Goal: Task Accomplishment & Management: Use online tool/utility

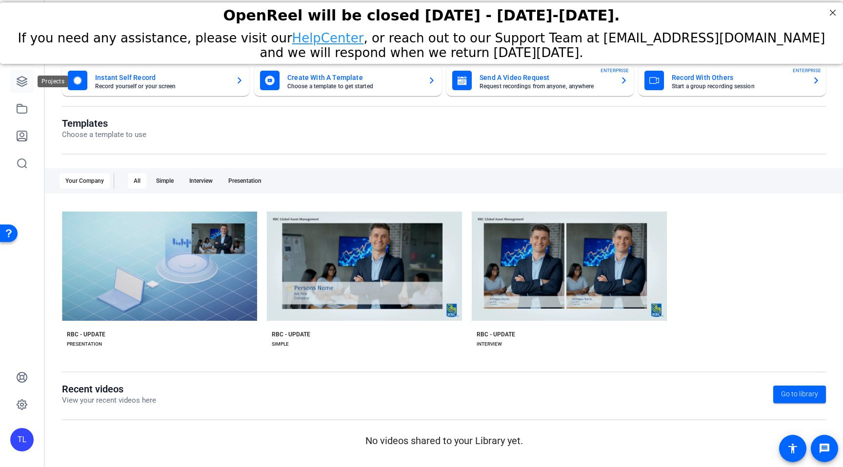
click at [23, 85] on icon at bounding box center [22, 82] width 10 height 10
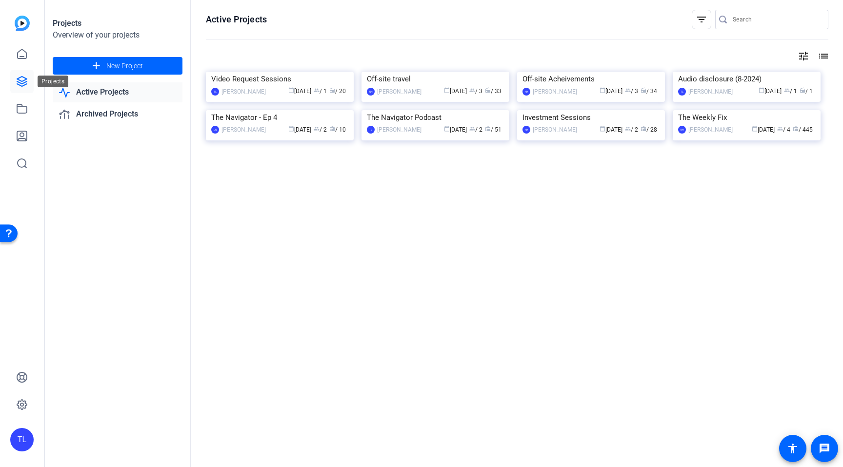
click at [21, 82] on icon at bounding box center [22, 82] width 12 height 12
click at [714, 110] on img at bounding box center [747, 110] width 148 height 0
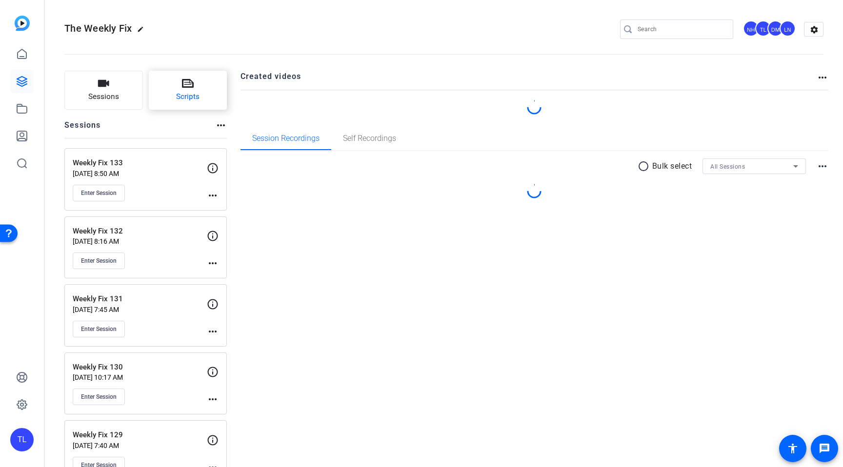
click at [186, 83] on icon at bounding box center [188, 84] width 12 height 12
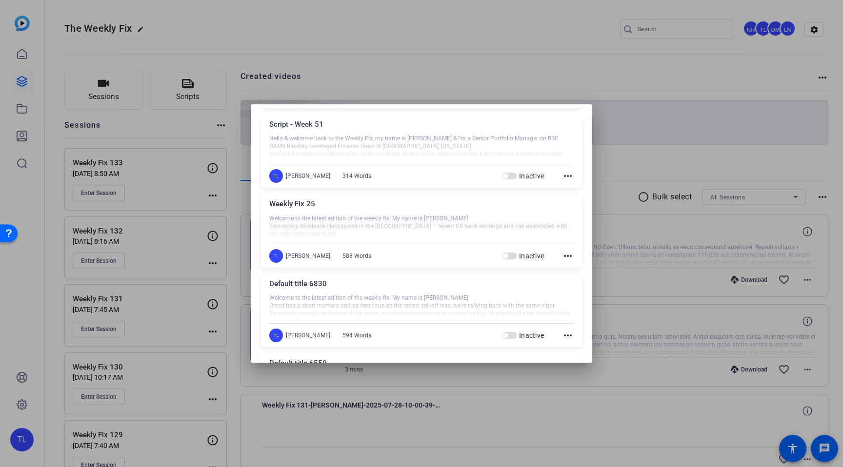
scroll to position [589, 0]
click at [566, 335] on mat-icon "more_horiz" at bounding box center [568, 336] width 12 height 12
click at [583, 350] on span "Edit" at bounding box center [589, 350] width 39 height 12
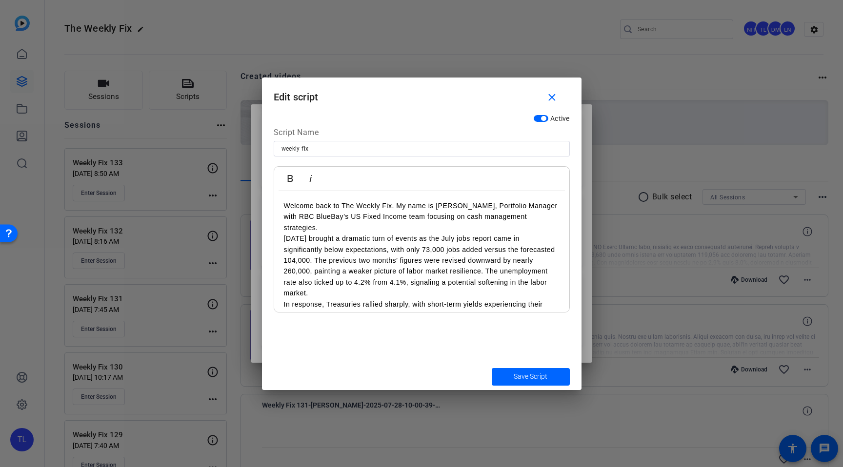
click at [453, 299] on p "In response, Treasuries rallied sharply, with short-term yields experiencing th…" at bounding box center [422, 326] width 276 height 55
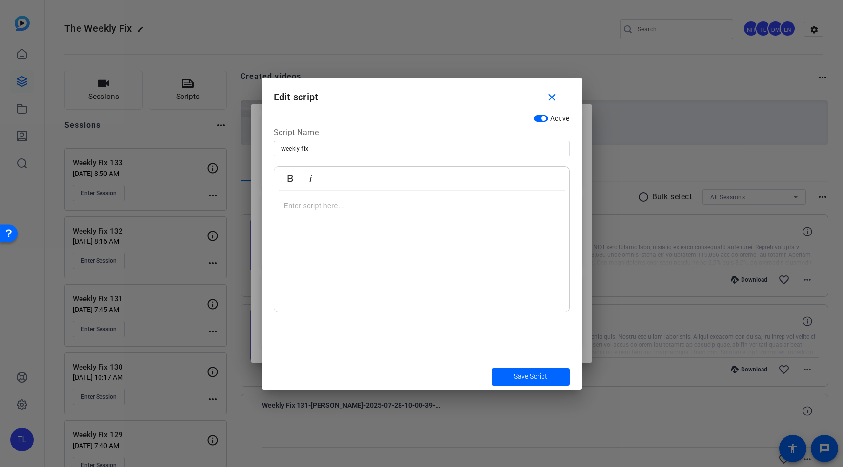
scroll to position [303, 0]
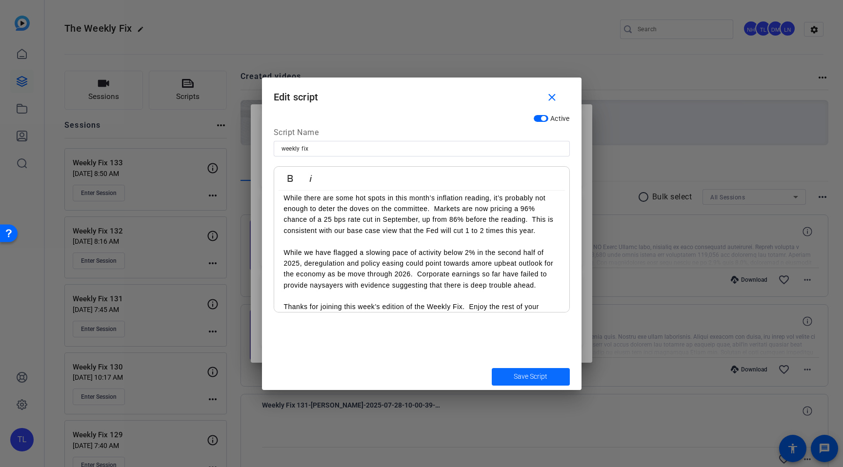
click at [538, 378] on span "Save Script" at bounding box center [531, 377] width 34 height 10
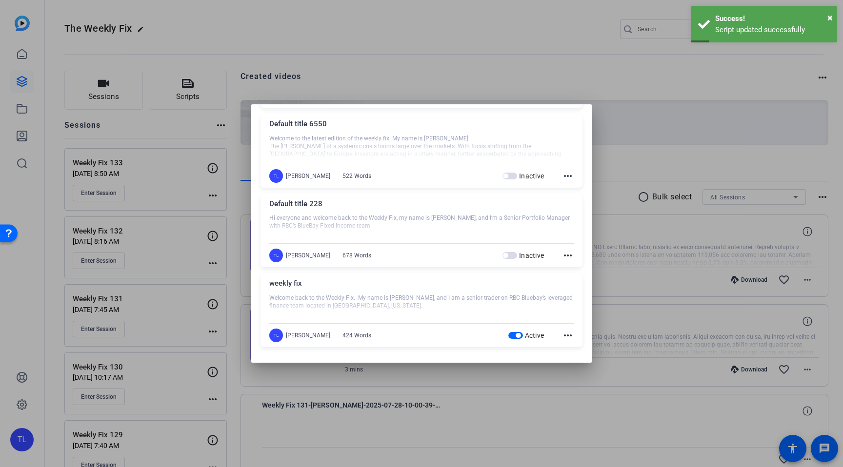
click at [467, 43] on div at bounding box center [421, 233] width 843 height 467
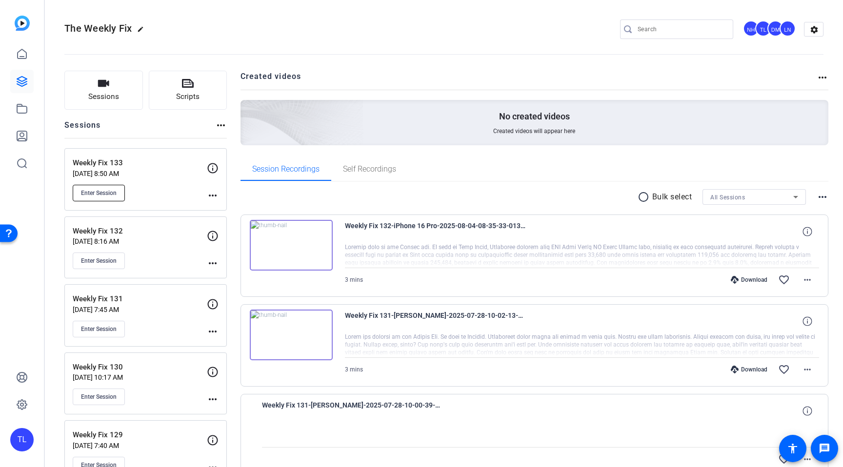
click at [117, 194] on button "Enter Session" at bounding box center [99, 193] width 52 height 17
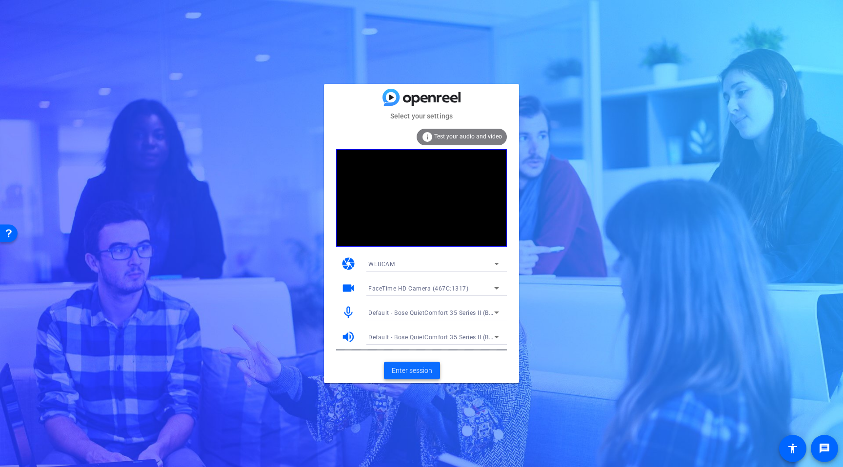
click at [421, 366] on span "Enter session" at bounding box center [412, 371] width 41 height 10
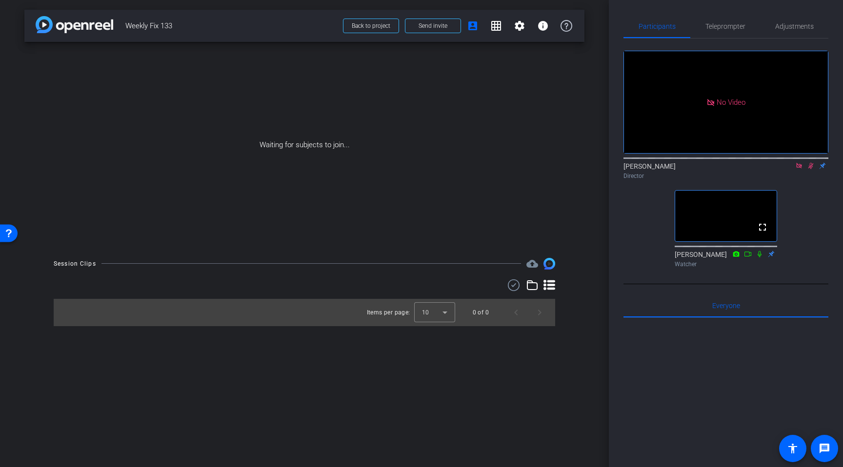
click at [808, 169] on icon at bounding box center [811, 166] width 8 height 7
click at [803, 170] on mat-icon at bounding box center [799, 166] width 12 height 9
click at [727, 26] on span "Teleprompter" at bounding box center [726, 26] width 40 height 7
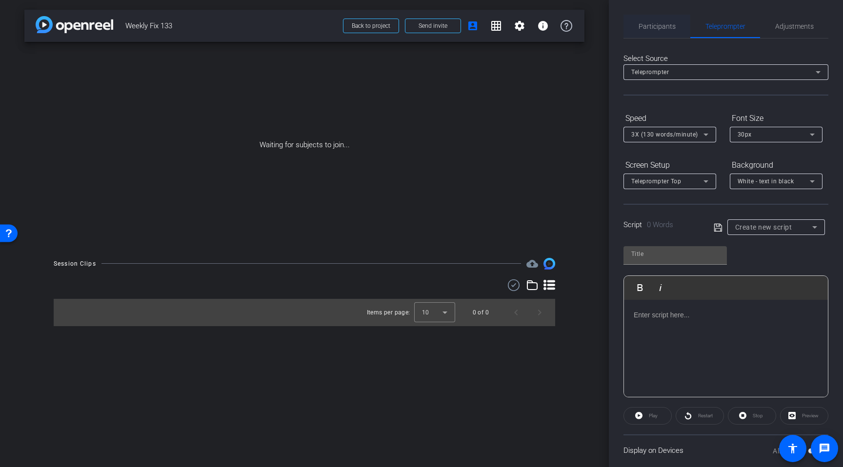
drag, startPoint x: 649, startPoint y: 28, endPoint x: 663, endPoint y: 28, distance: 13.7
click at [649, 27] on span "Participants" at bounding box center [657, 26] width 37 height 7
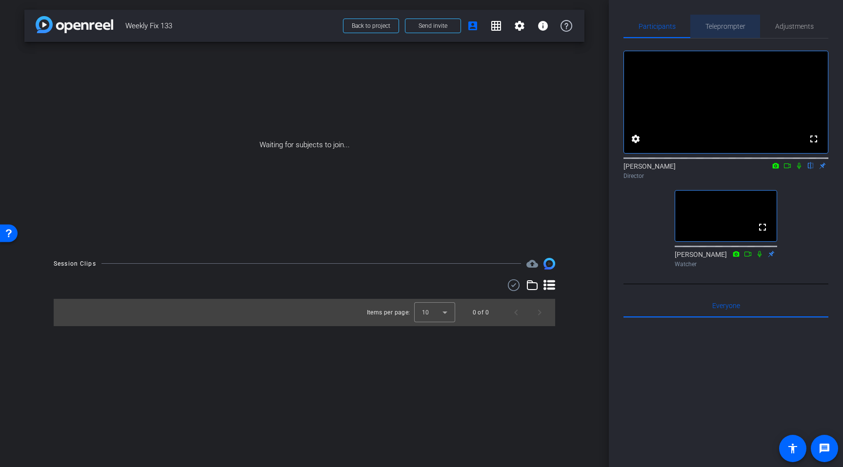
drag, startPoint x: 731, startPoint y: 29, endPoint x: 747, endPoint y: 35, distance: 17.3
click at [732, 28] on span "Teleprompter" at bounding box center [726, 26] width 40 height 7
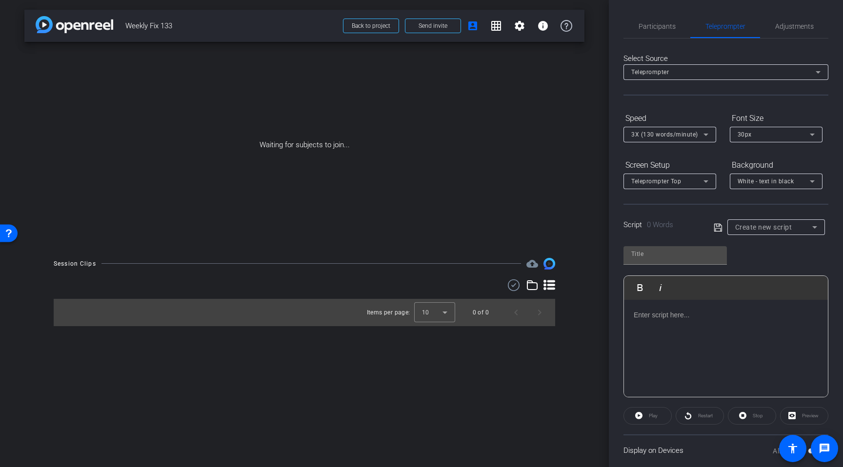
click at [792, 229] on span "Create new script" at bounding box center [763, 227] width 57 height 8
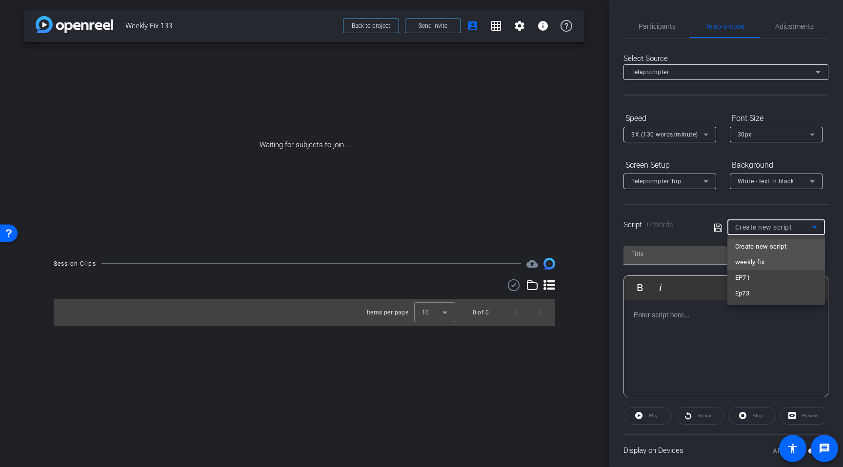
click at [769, 264] on mat-option "weekly fix" at bounding box center [777, 263] width 98 height 16
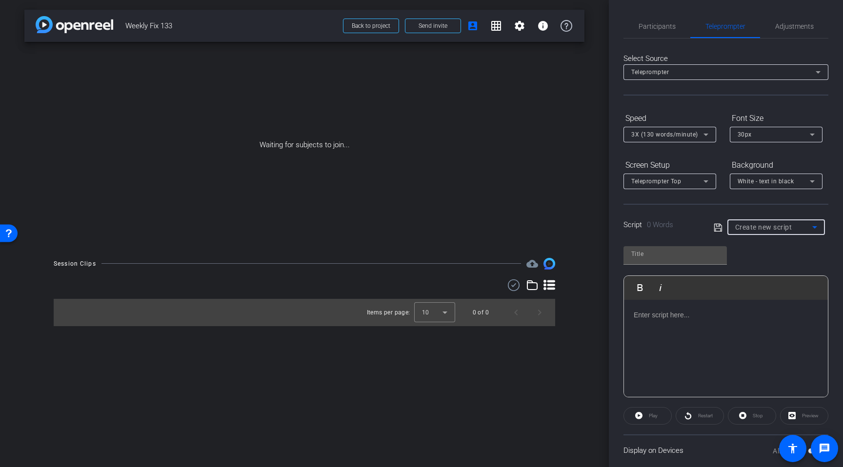
type input "weekly fix"
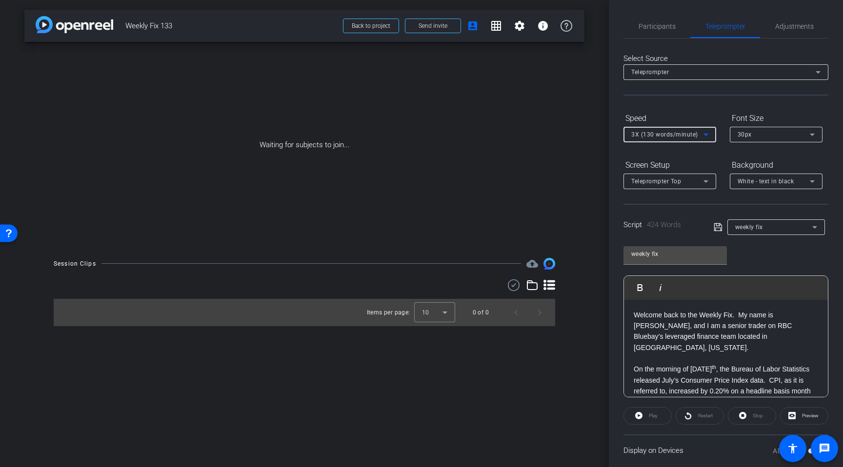
click at [710, 134] on icon at bounding box center [706, 135] width 12 height 12
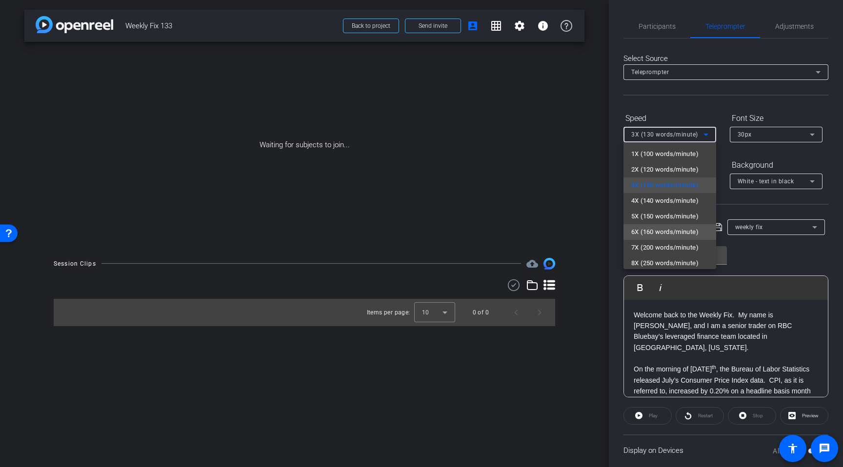
click at [690, 229] on span "6X (160 words/minute)" at bounding box center [664, 232] width 67 height 12
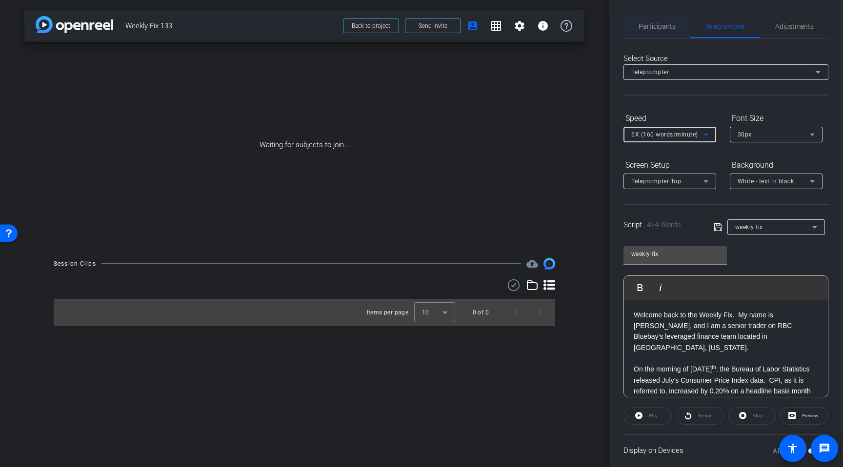
click at [666, 29] on span "Participants" at bounding box center [657, 26] width 37 height 7
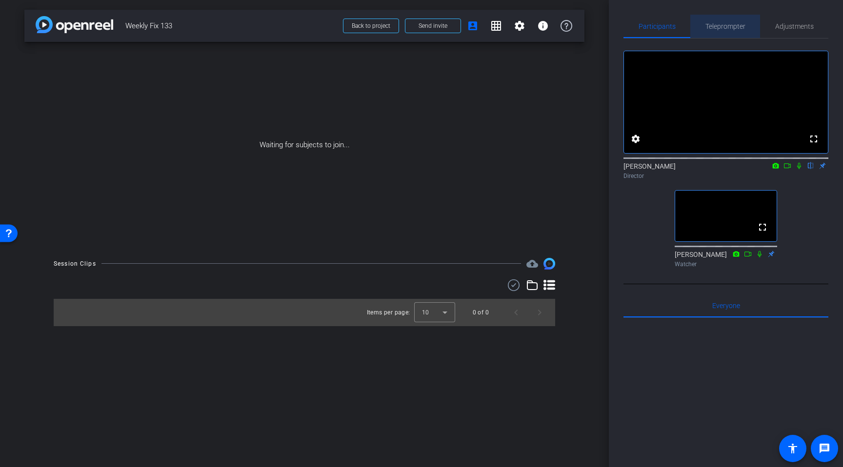
click at [732, 28] on span "Teleprompter" at bounding box center [726, 26] width 40 height 7
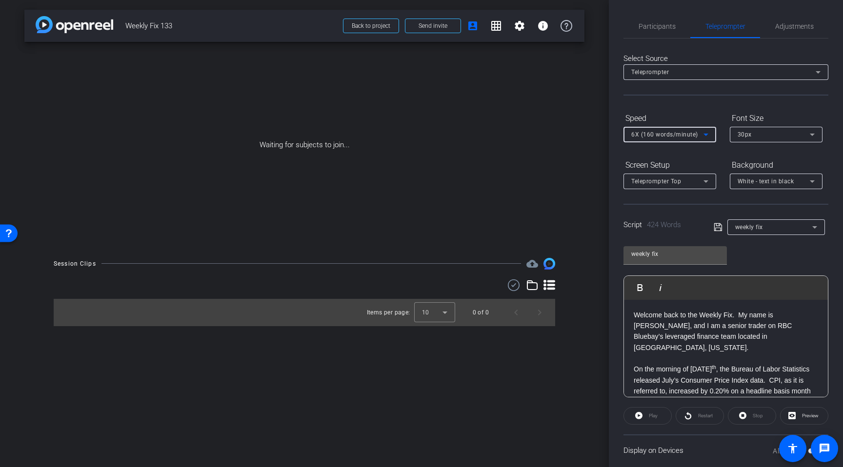
click at [703, 136] on icon at bounding box center [706, 135] width 12 height 12
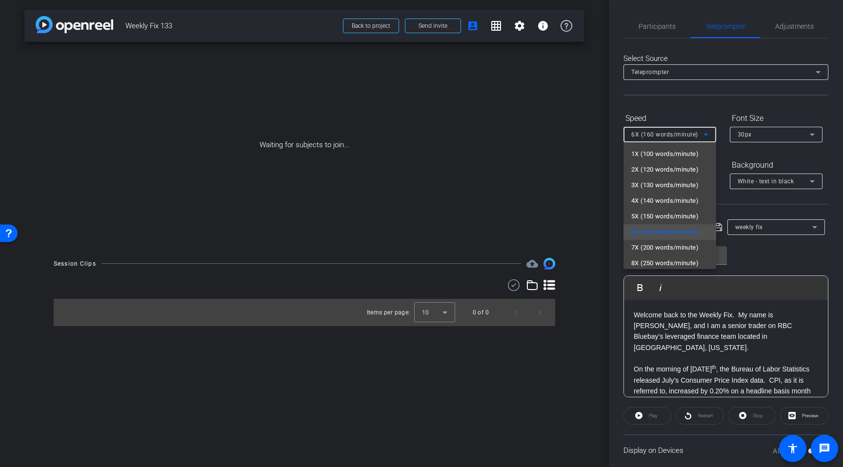
click at [635, 104] on div at bounding box center [421, 233] width 843 height 467
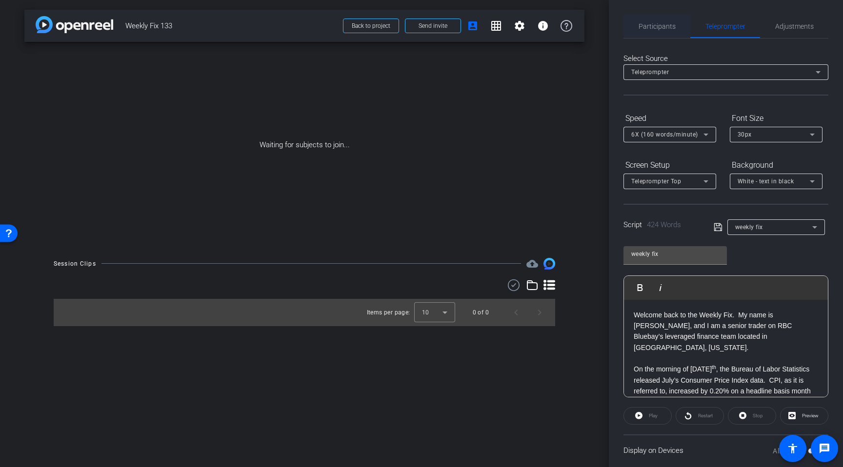
click at [662, 26] on span "Participants" at bounding box center [657, 26] width 37 height 7
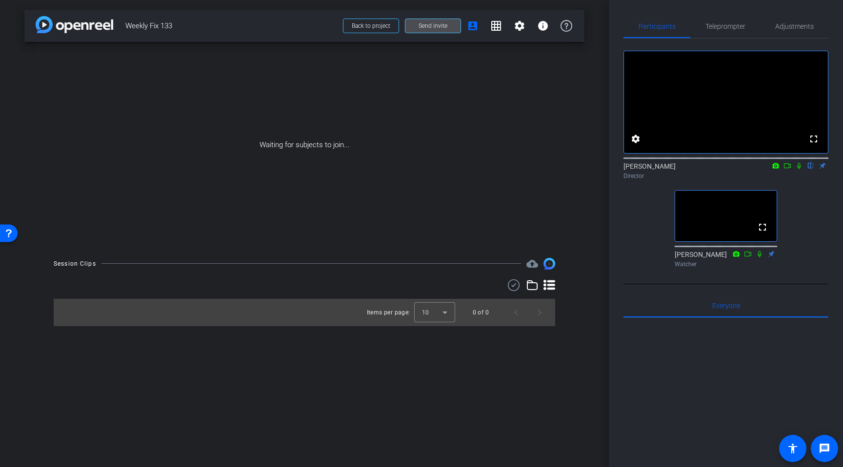
click at [434, 27] on span "Send invite" at bounding box center [433, 26] width 29 height 8
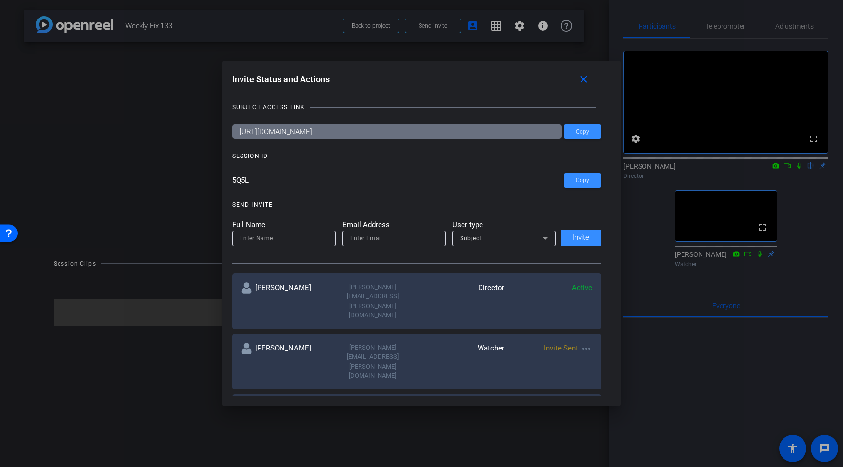
drag, startPoint x: 233, startPoint y: 183, endPoint x: 223, endPoint y: 184, distance: 10.3
click at [223, 184] on div "Invite Status and Actions close SUBJECT ACCESS LINK https://capture.openreel.co…" at bounding box center [422, 233] width 399 height 345
click at [580, 183] on span "Copy" at bounding box center [583, 180] width 14 height 7
click at [583, 82] on mat-icon "close" at bounding box center [584, 80] width 12 height 12
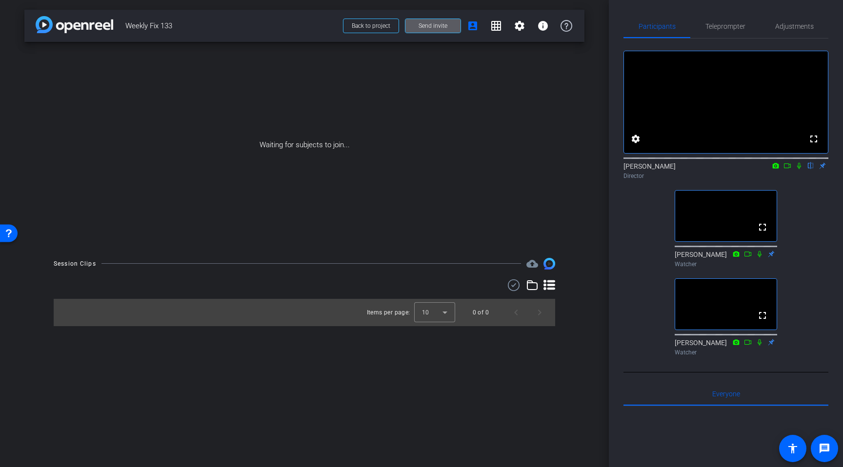
click at [799, 169] on icon at bounding box center [799, 166] width 8 height 7
click at [431, 21] on button "Send invite" at bounding box center [433, 26] width 56 height 15
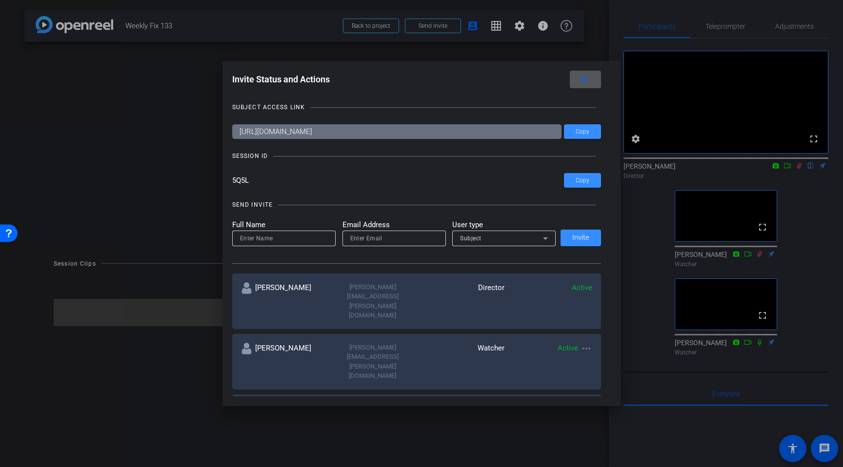
click at [797, 181] on div at bounding box center [421, 233] width 843 height 467
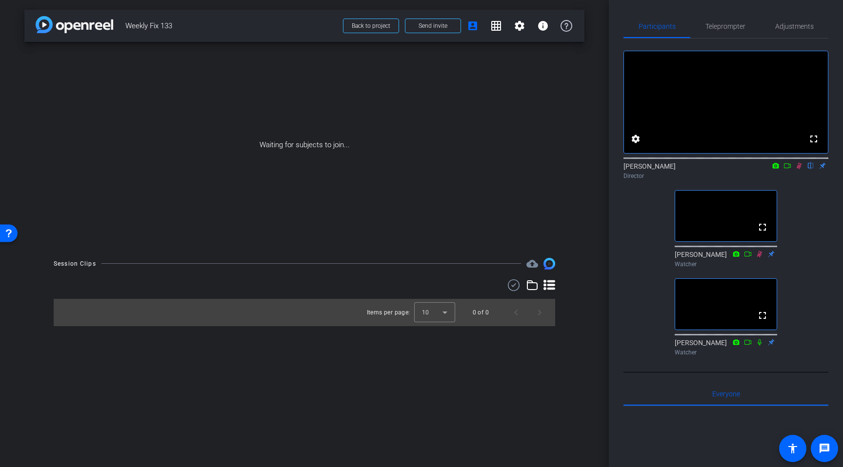
click at [798, 170] on mat-icon at bounding box center [799, 166] width 12 height 9
click at [432, 29] on span "Send invite" at bounding box center [433, 26] width 29 height 8
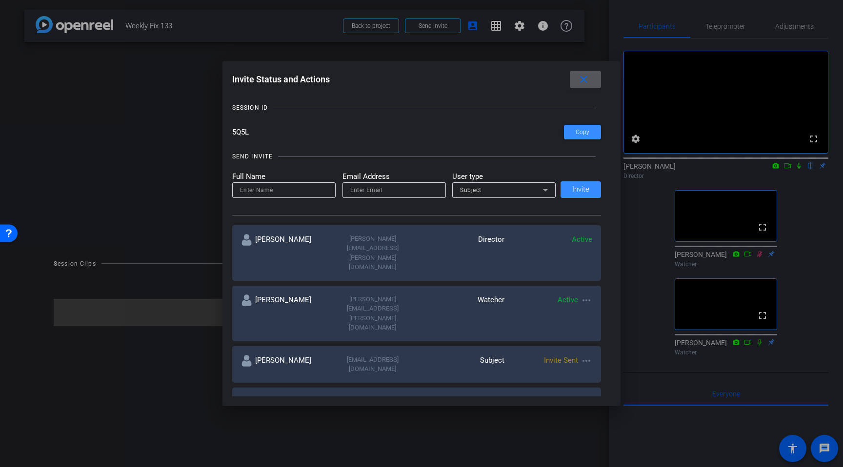
scroll to position [49, 0]
click at [589, 354] on mat-icon "more_horiz" at bounding box center [587, 360] width 12 height 12
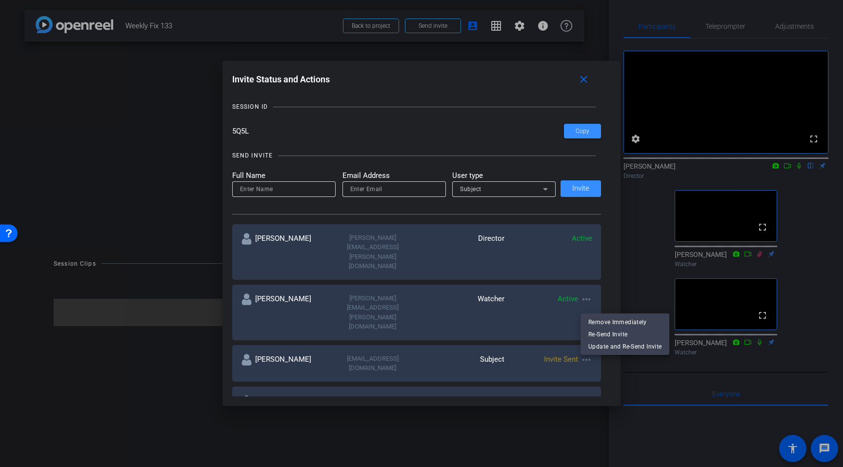
click at [608, 333] on span "Re-Send Invite" at bounding box center [625, 335] width 73 height 12
click at [584, 81] on mat-icon "close" at bounding box center [584, 80] width 12 height 12
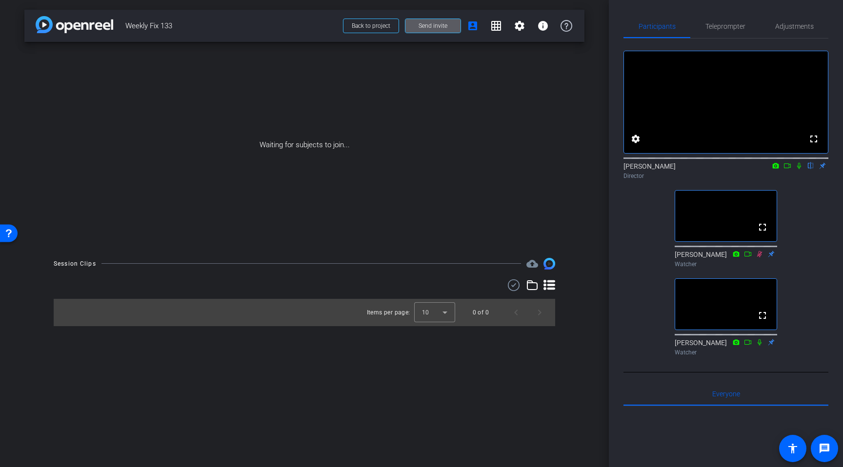
click at [439, 27] on span "Send invite" at bounding box center [433, 26] width 29 height 8
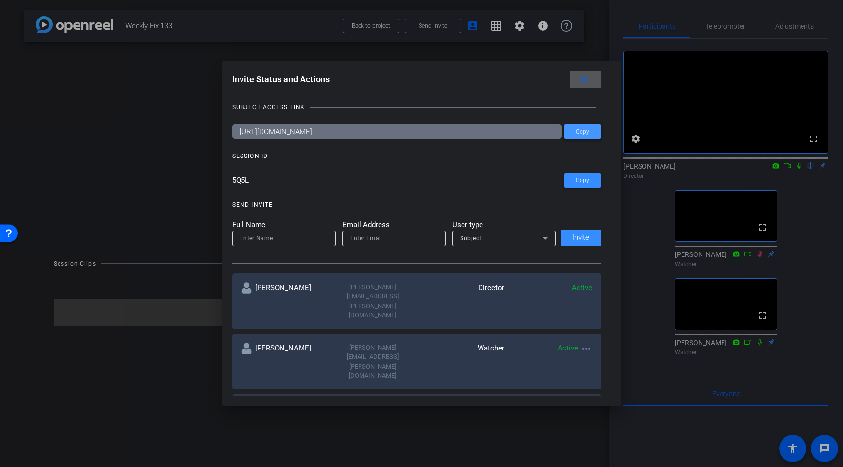
click at [583, 132] on span "Copy" at bounding box center [583, 131] width 14 height 7
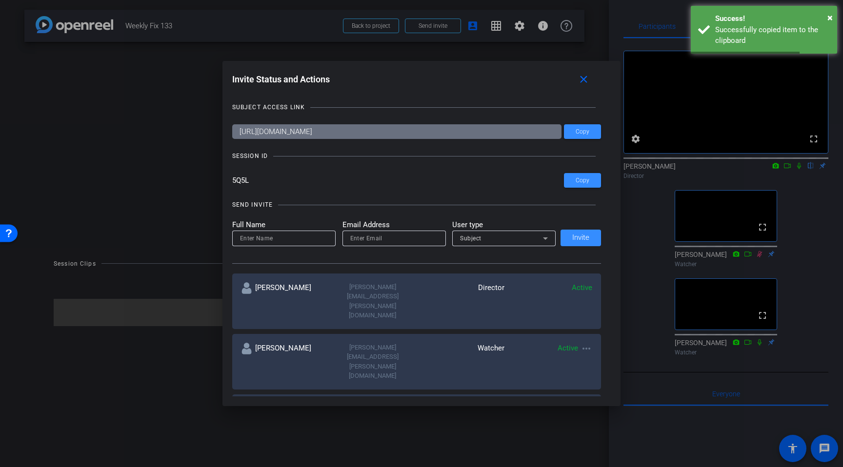
click at [200, 70] on div at bounding box center [421, 233] width 843 height 467
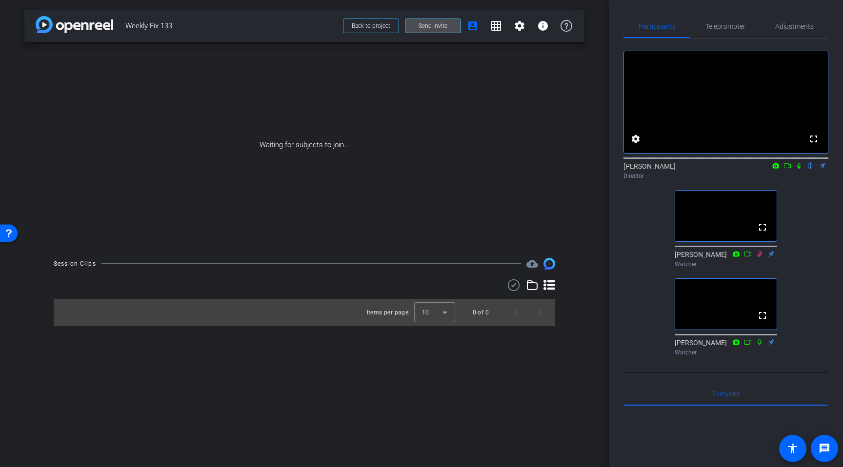
click at [445, 28] on span "Send invite" at bounding box center [433, 26] width 29 height 8
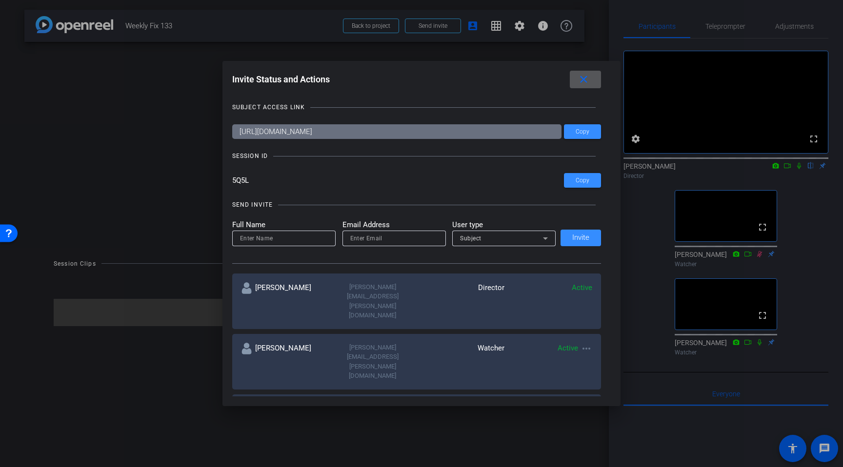
click at [585, 81] on mat-icon "close" at bounding box center [584, 80] width 12 height 12
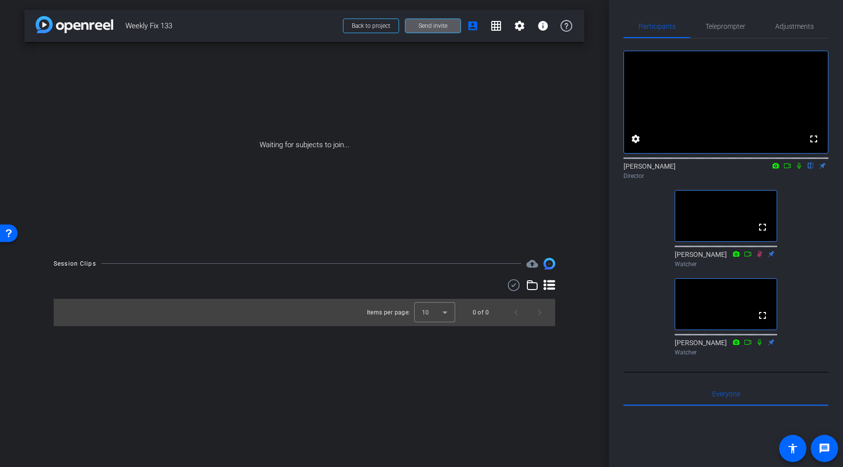
click at [799, 169] on icon at bounding box center [799, 166] width 8 height 7
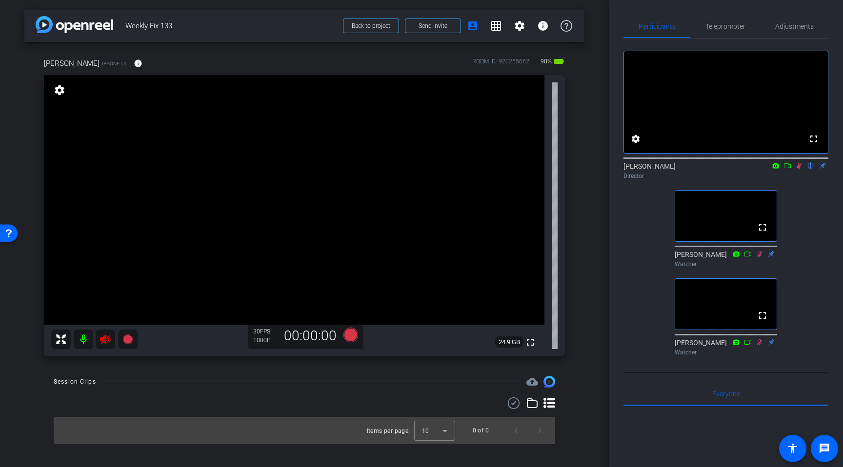
click at [798, 169] on icon at bounding box center [799, 166] width 8 height 7
click at [102, 339] on icon at bounding box center [105, 340] width 10 height 10
click at [791, 30] on span "Adjustments" at bounding box center [794, 26] width 39 height 7
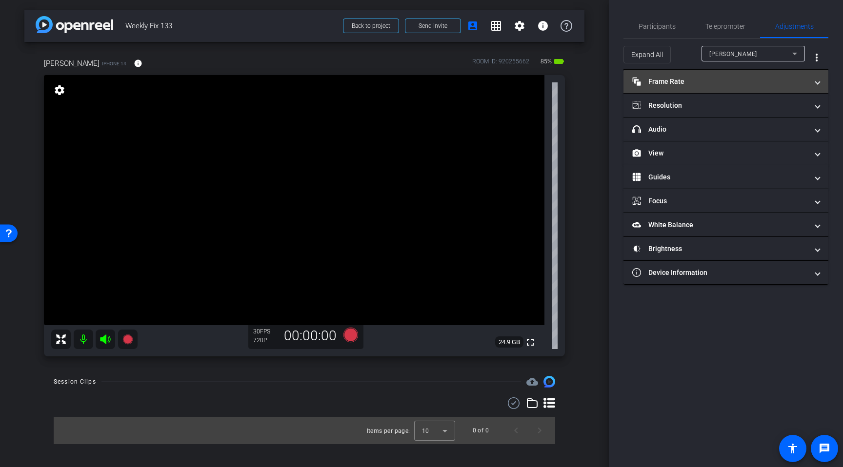
click at [676, 86] on mat-expansion-panel-header "Frame Rate Frame Rate" at bounding box center [726, 81] width 205 height 23
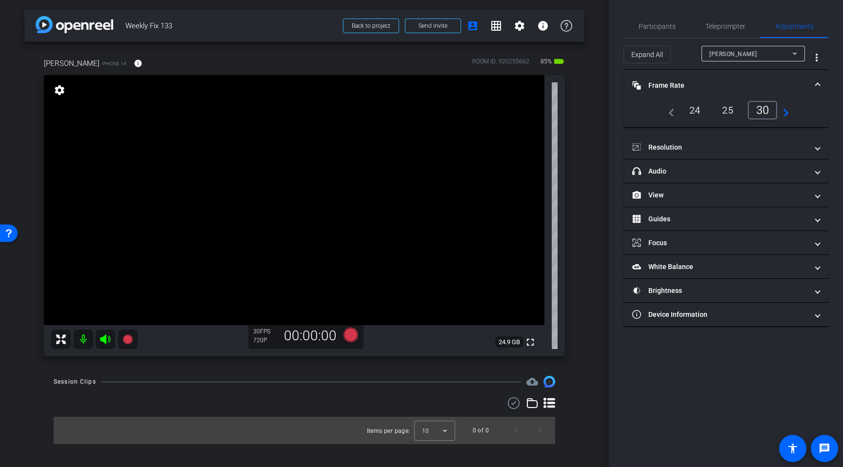
click at [692, 113] on div "24" at bounding box center [695, 110] width 26 height 17
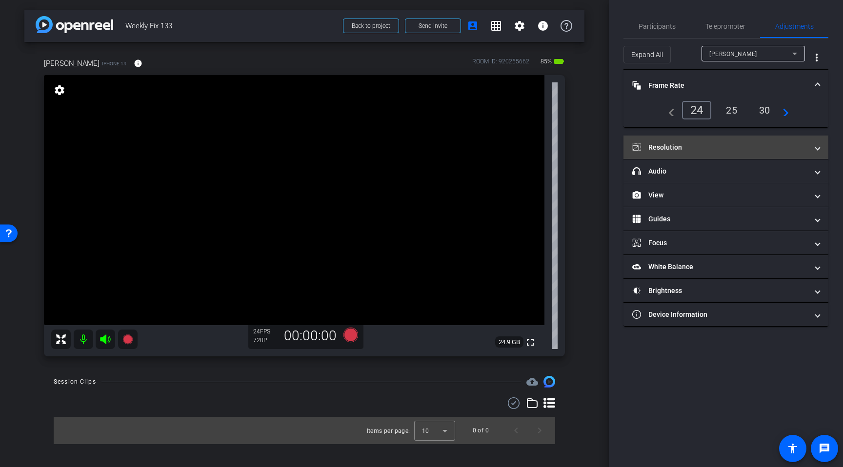
click at [686, 146] on mat-panel-title "Resolution" at bounding box center [720, 147] width 176 height 10
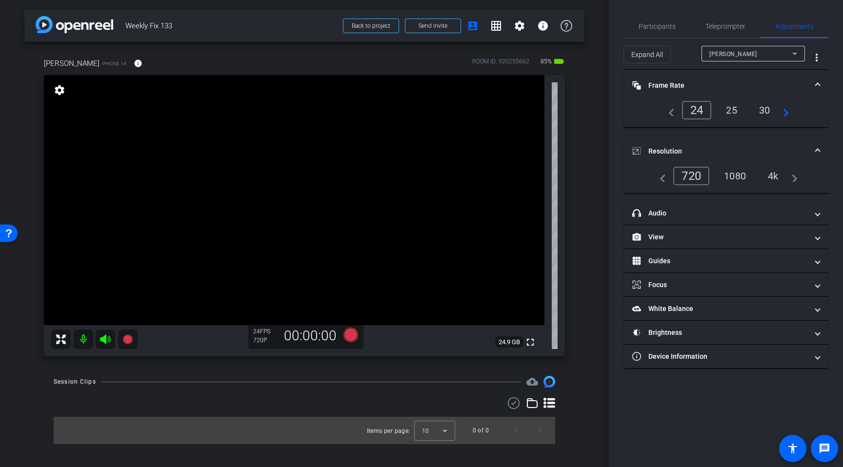
click at [741, 175] on div "1080" at bounding box center [735, 176] width 37 height 17
click at [708, 257] on mat-panel-title "Guides" at bounding box center [720, 261] width 176 height 10
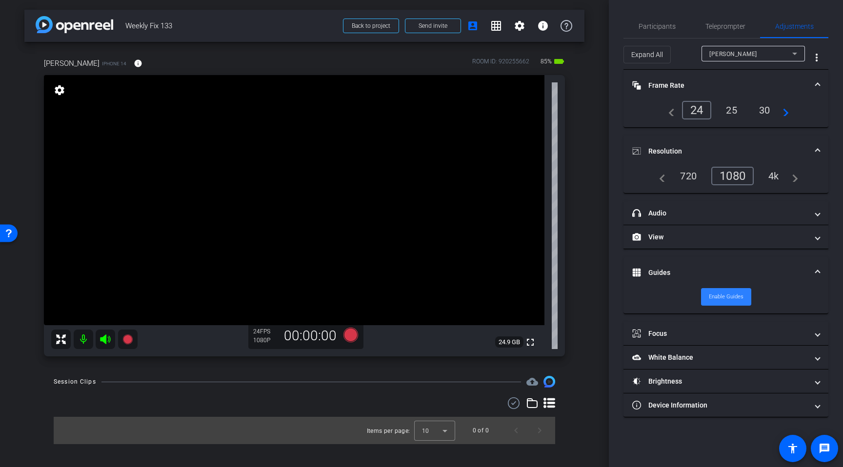
drag, startPoint x: 735, startPoint y: 298, endPoint x: 740, endPoint y: 297, distance: 5.0
click at [735, 297] on span "Enable Guides" at bounding box center [726, 297] width 35 height 15
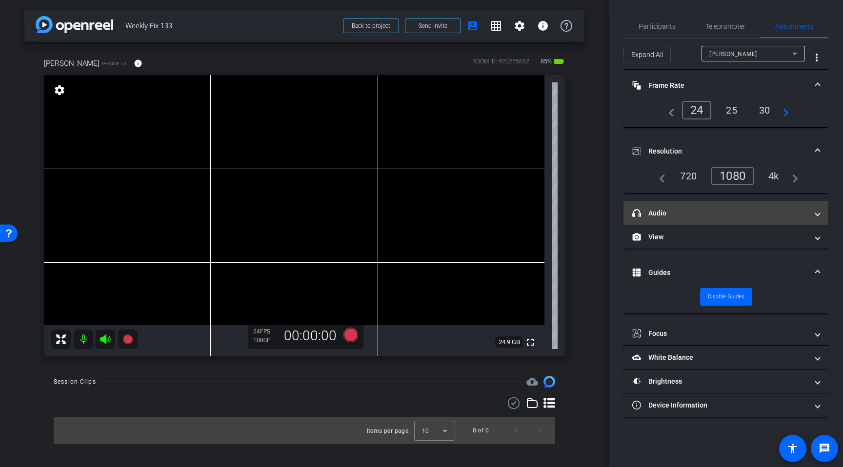
click at [711, 215] on mat-panel-title "headphone icon Audio" at bounding box center [720, 213] width 176 height 10
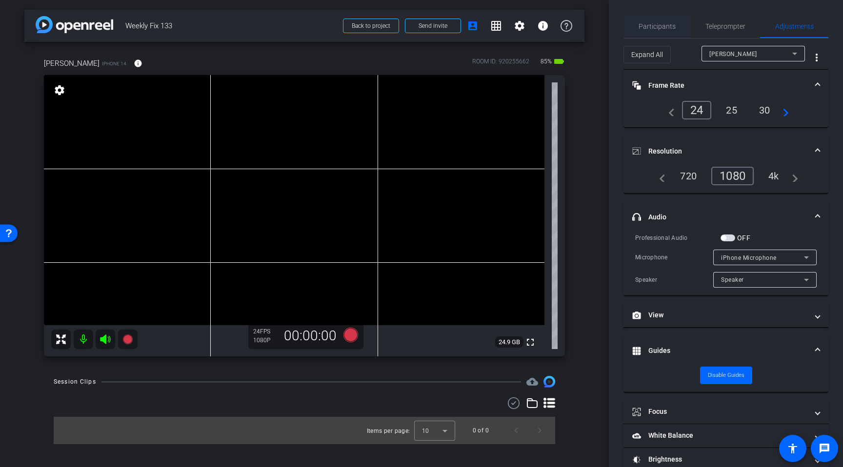
click at [660, 28] on span "Participants" at bounding box center [657, 26] width 37 height 7
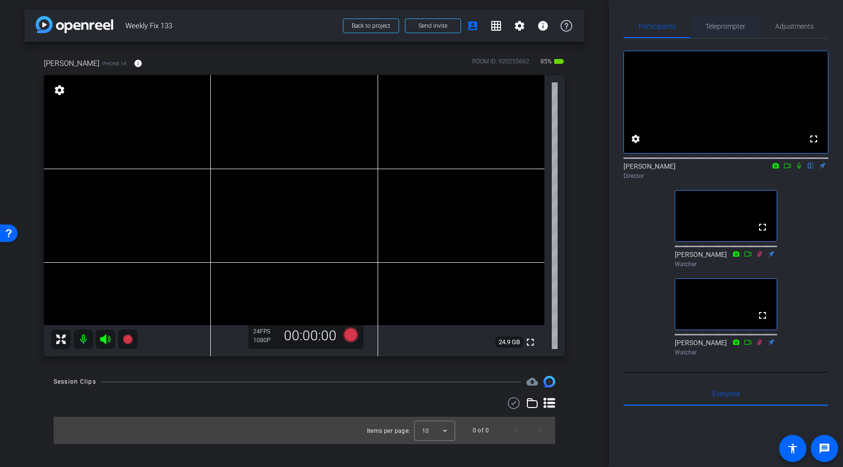
click at [723, 30] on span "Teleprompter" at bounding box center [726, 26] width 40 height 23
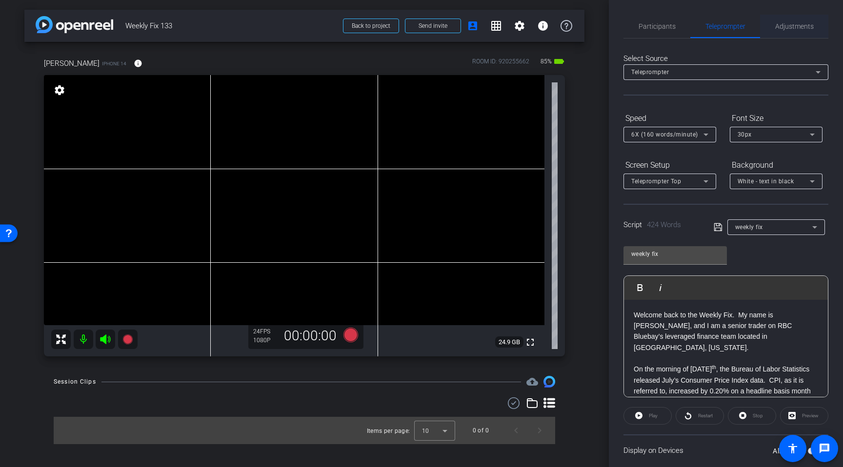
click at [793, 28] on span "Adjustments" at bounding box center [794, 26] width 39 height 7
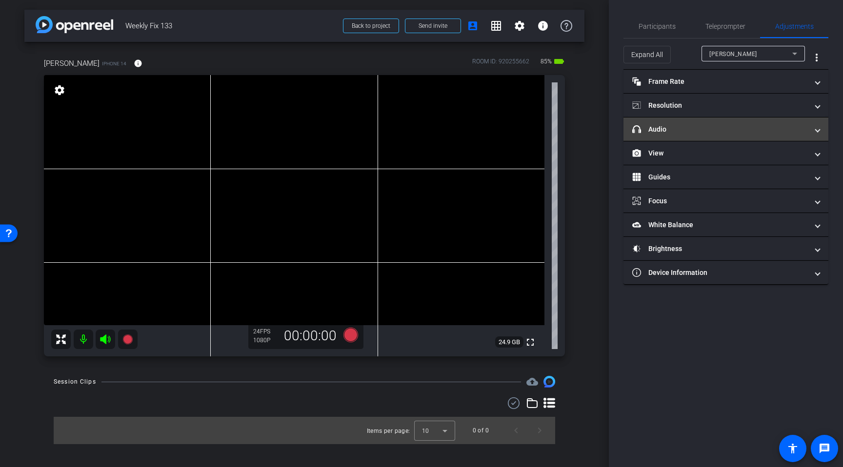
click at [696, 134] on mat-panel-title "headphone icon Audio" at bounding box center [720, 129] width 176 height 10
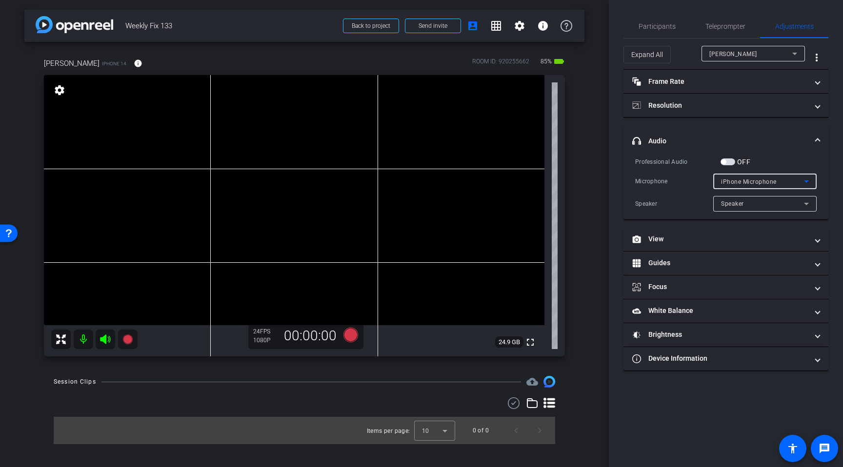
click at [741, 181] on span "iPhone Microphone" at bounding box center [749, 182] width 56 height 7
drag, startPoint x: 724, startPoint y: 157, endPoint x: 728, endPoint y: 163, distance: 7.3
click at [724, 157] on div at bounding box center [421, 233] width 843 height 467
click at [729, 162] on span "button" at bounding box center [728, 162] width 15 height 7
click at [768, 181] on span "iPhone Microphone" at bounding box center [749, 182] width 56 height 7
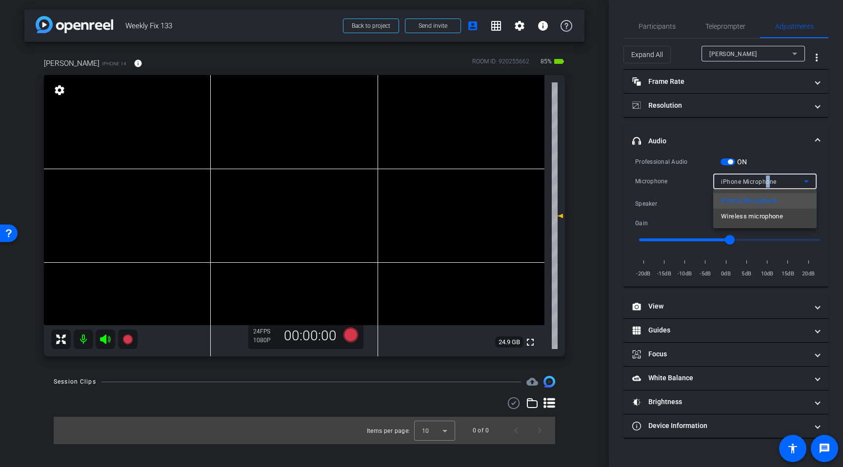
click at [774, 216] on span "Wireless microphone" at bounding box center [752, 217] width 62 height 12
click at [734, 26] on span "Teleprompter" at bounding box center [726, 26] width 40 height 7
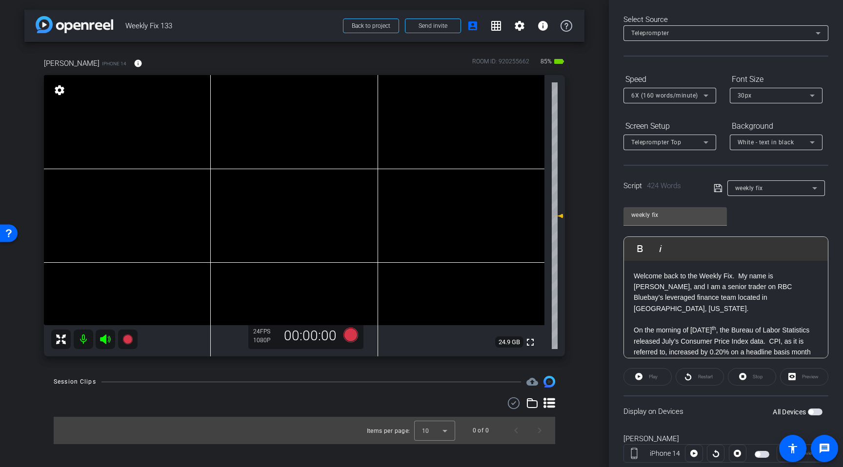
scroll to position [66, 0]
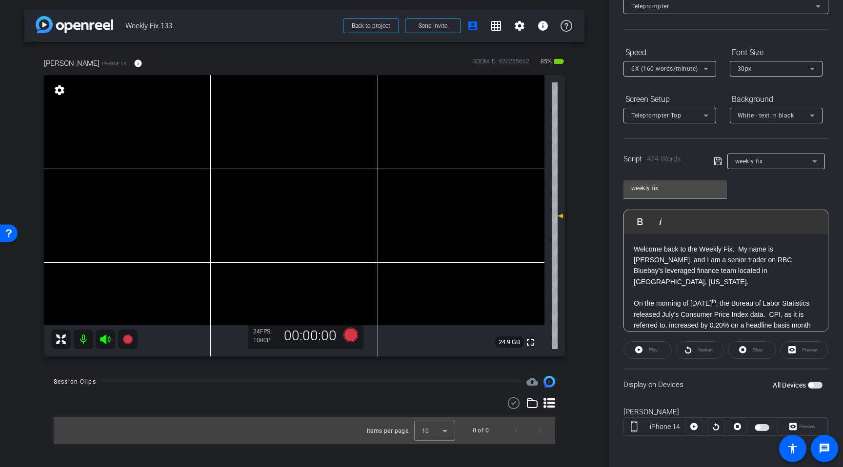
click at [817, 387] on span "button" at bounding box center [815, 385] width 15 height 7
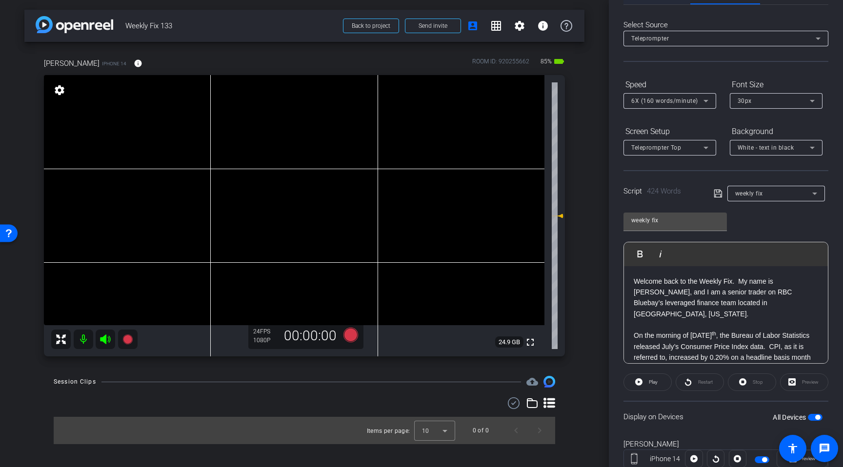
scroll to position [0, 0]
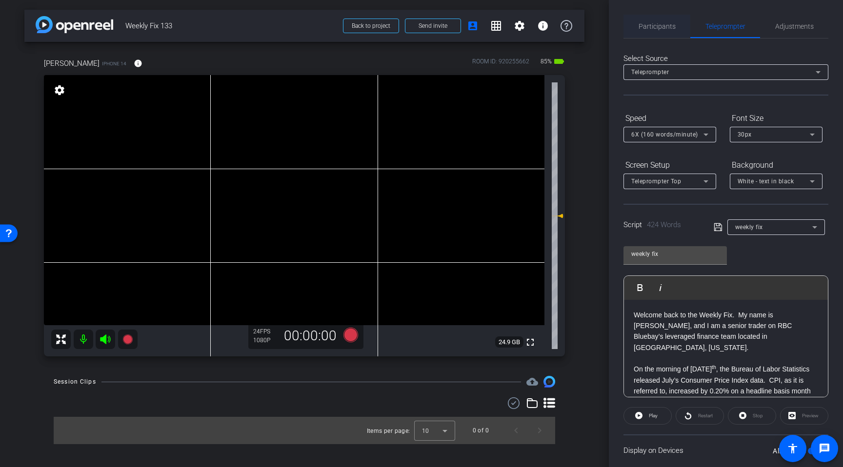
click at [660, 27] on span "Participants" at bounding box center [657, 26] width 37 height 7
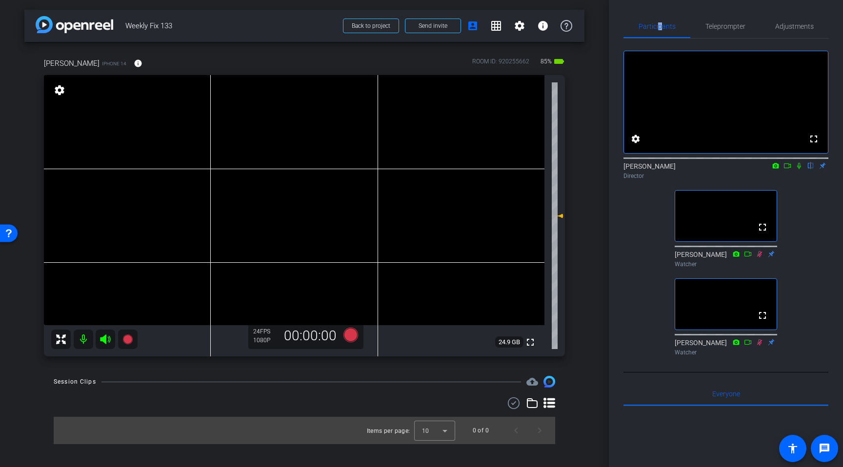
click at [801, 169] on icon at bounding box center [799, 166] width 8 height 7
click at [727, 24] on span "Teleprompter" at bounding box center [726, 26] width 40 height 7
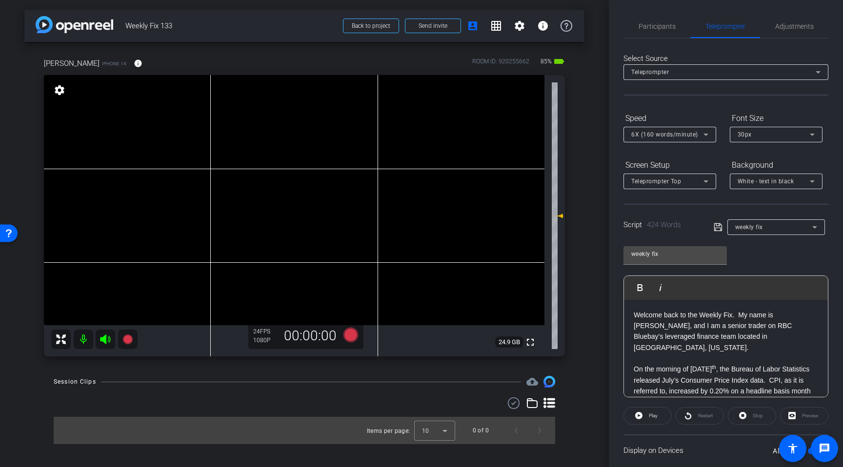
drag, startPoint x: 108, startPoint y: 340, endPoint x: 113, endPoint y: 341, distance: 4.9
click at [111, 340] on icon at bounding box center [106, 340] width 12 height 12
click at [349, 337] on icon at bounding box center [351, 335] width 15 height 15
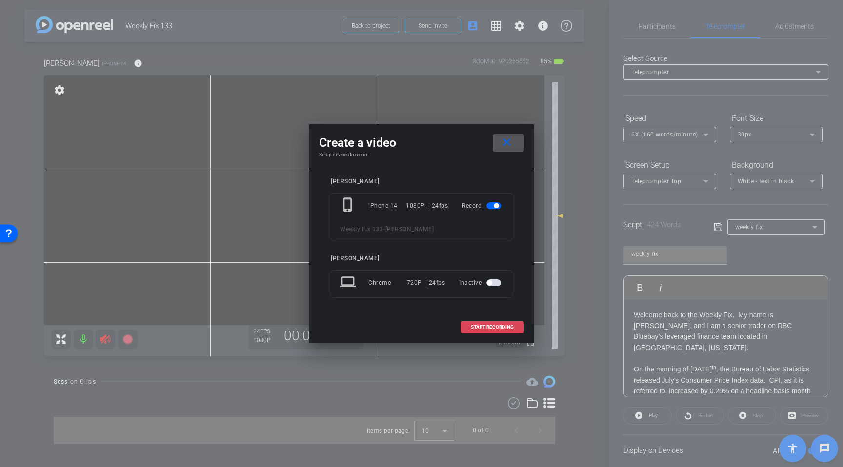
drag, startPoint x: 490, startPoint y: 325, endPoint x: 495, endPoint y: 324, distance: 5.1
click at [491, 325] on span "START RECORDING" at bounding box center [492, 327] width 43 height 5
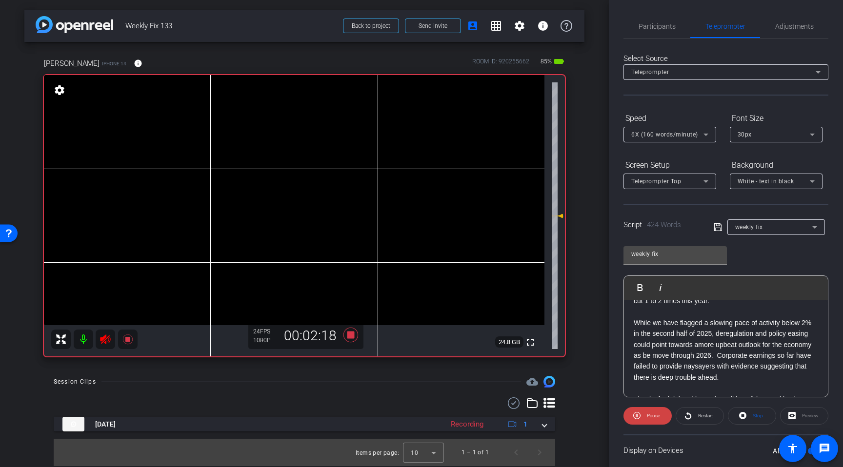
scroll to position [468, 0]
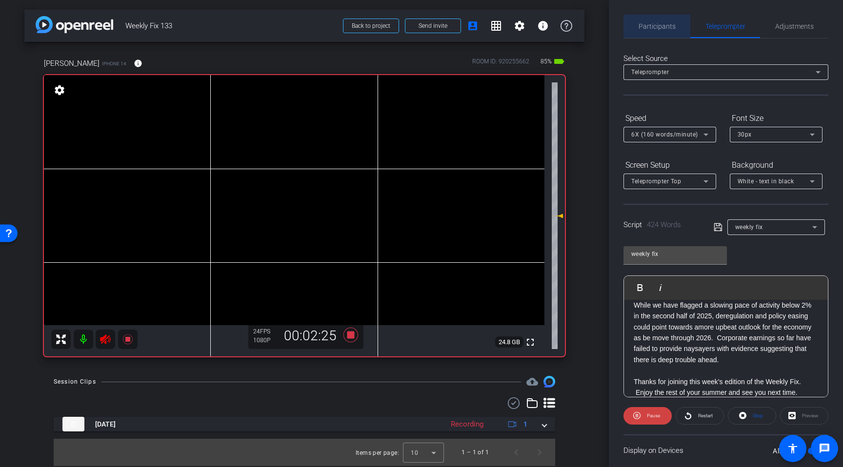
click at [661, 29] on span "Participants" at bounding box center [657, 26] width 37 height 7
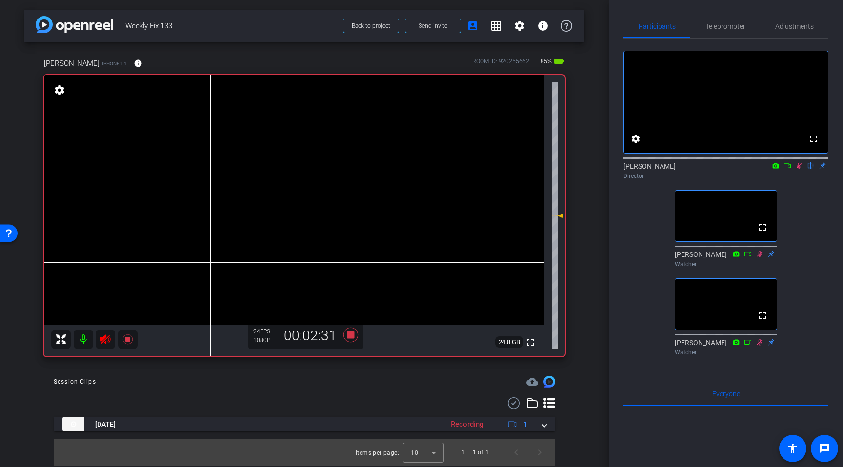
click at [799, 169] on icon at bounding box center [799, 166] width 5 height 6
click at [104, 340] on icon at bounding box center [106, 340] width 12 height 12
click at [350, 336] on icon at bounding box center [351, 335] width 15 height 15
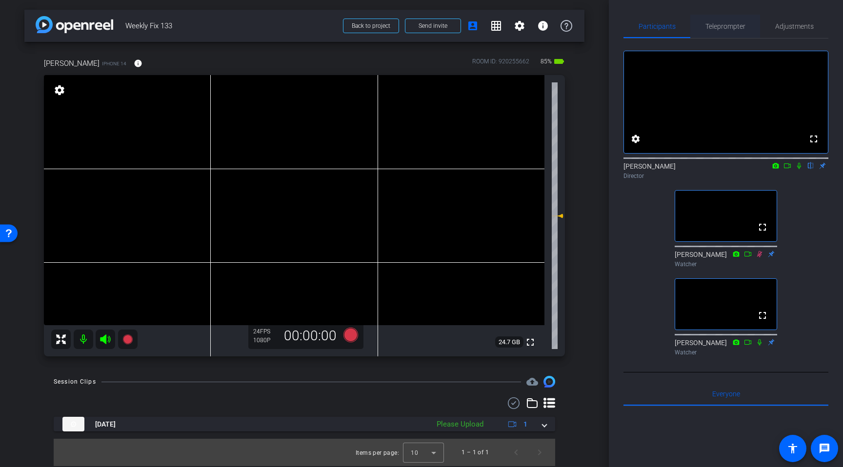
click at [725, 31] on span "Teleprompter" at bounding box center [726, 26] width 40 height 23
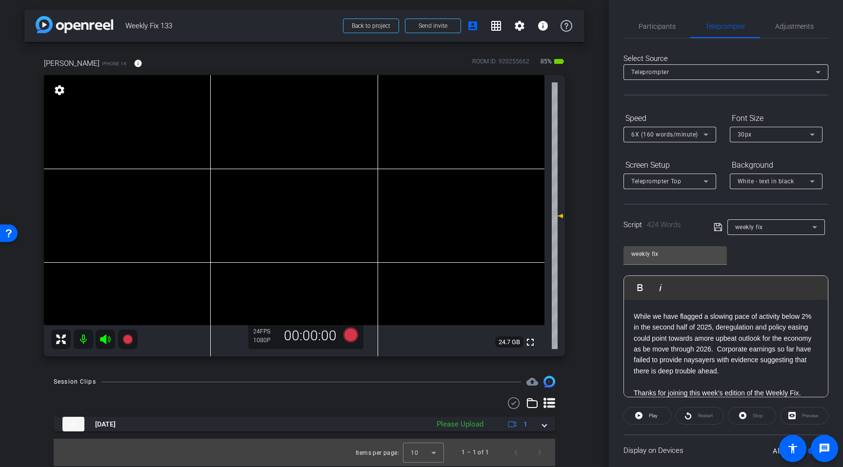
scroll to position [446, 0]
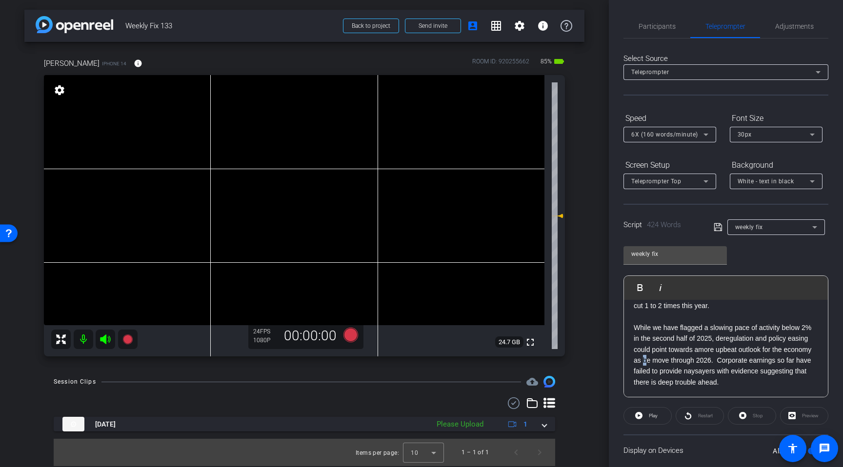
click at [645, 350] on p "While there are some hot spots in this month’s inflation reading, it’s probably…" at bounding box center [726, 317] width 184 height 142
click at [701, 340] on p "While there are some hot spots in this month’s inflation reading, it’s probably…" at bounding box center [726, 316] width 184 height 142
drag, startPoint x: 723, startPoint y: 370, endPoint x: 634, endPoint y: 319, distance: 103.2
click at [634, 319] on p "While there are some hot spots in this month’s inflation reading, it’s probably…" at bounding box center [726, 316] width 184 height 142
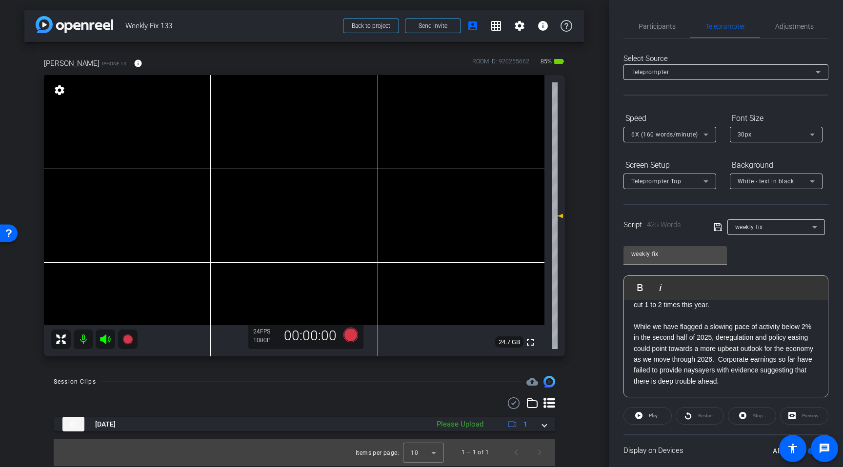
copy p "While we have flagged a slowing pace of activity below 2% in the second half of…"
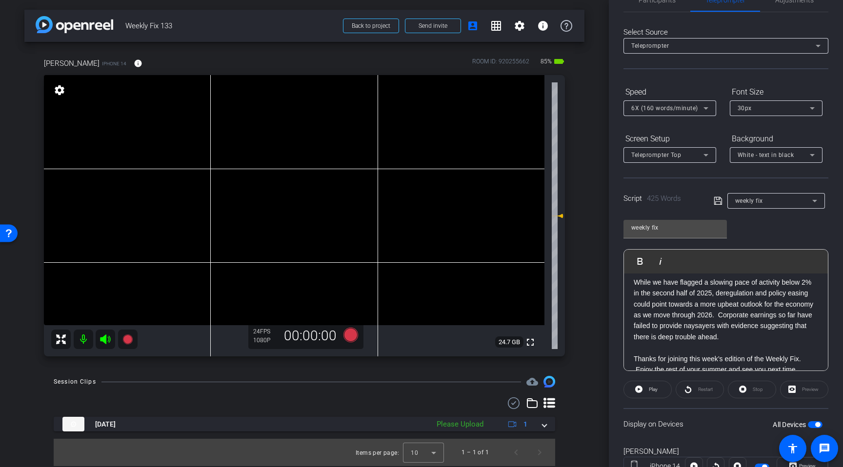
scroll to position [66, 0]
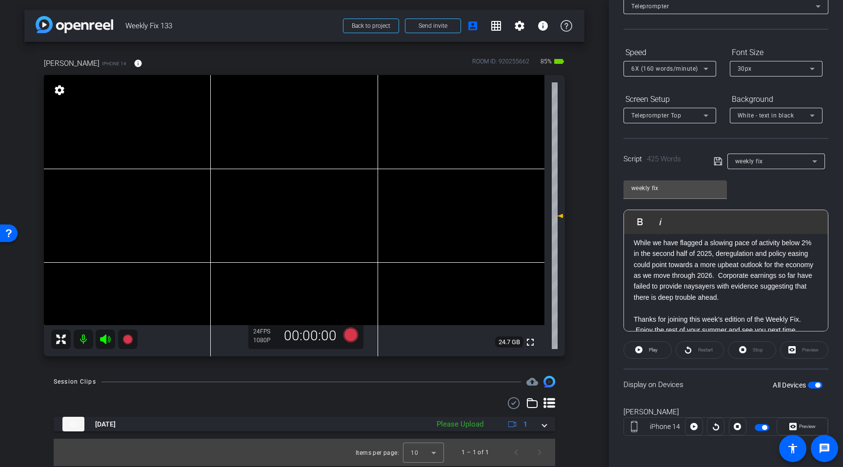
click at [780, 314] on p "Thanks for joining this week’s edition of the Weekly Fix. Enjoy the rest of you…" at bounding box center [726, 325] width 184 height 22
click at [725, 286] on p "While there are some hot spots in this month’s inflation reading, it’s probably…" at bounding box center [726, 232] width 184 height 142
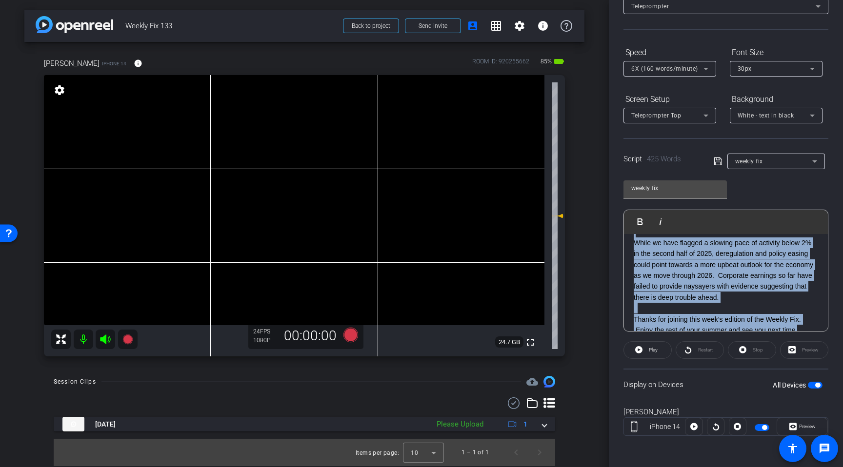
copy div "Welcome back to the Weekly Fix. My name is Peter Keenan, and I am a senior trad…"
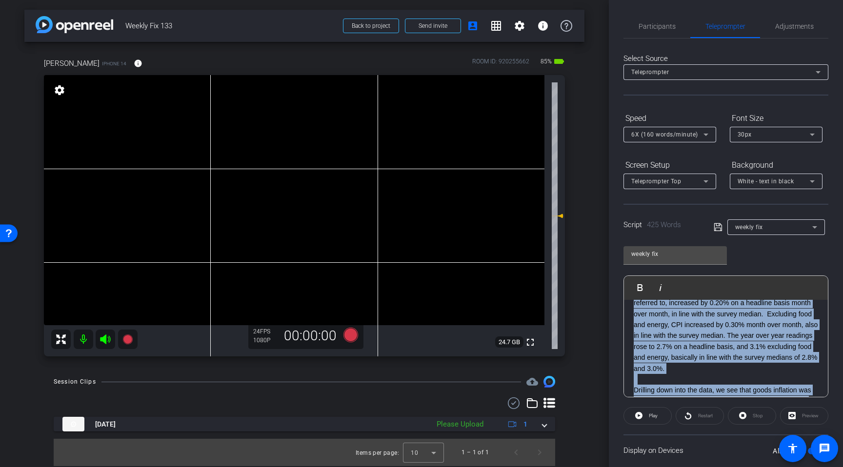
scroll to position [0, 0]
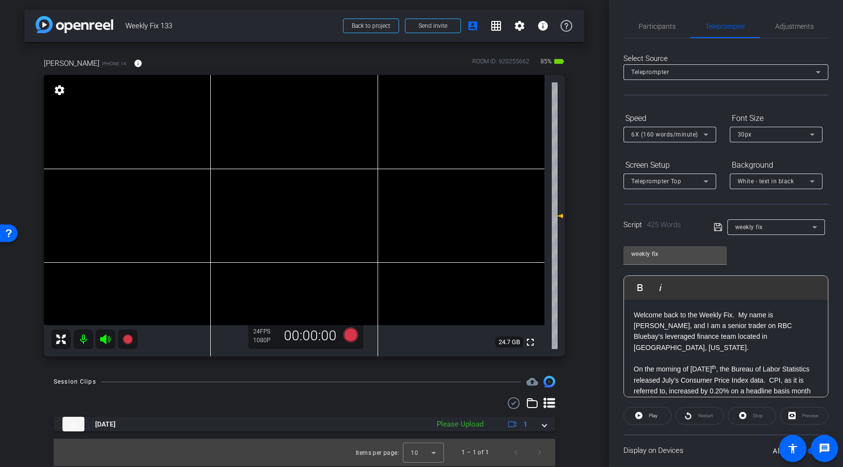
click at [769, 338] on p "Welcome back to the Weekly Fix. My name is [PERSON_NAME], and I am a senior tra…" at bounding box center [726, 332] width 184 height 44
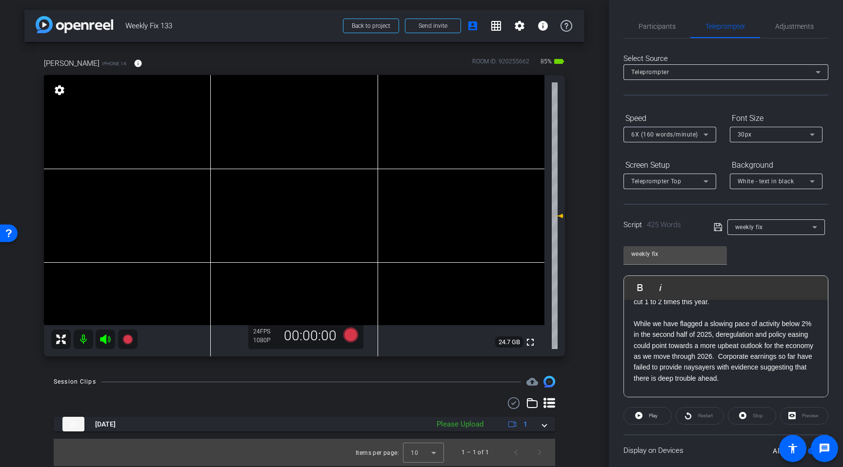
scroll to position [450, 0]
click at [663, 24] on span "Participants" at bounding box center [657, 26] width 37 height 7
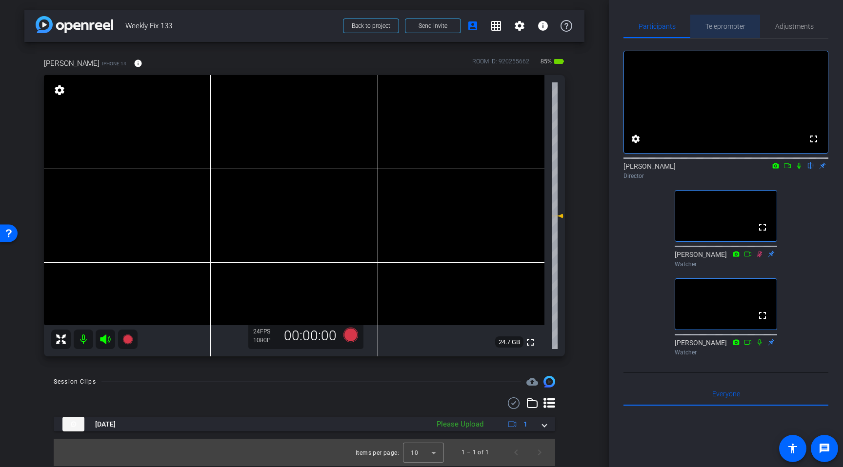
click at [710, 24] on span "Teleprompter" at bounding box center [726, 26] width 40 height 7
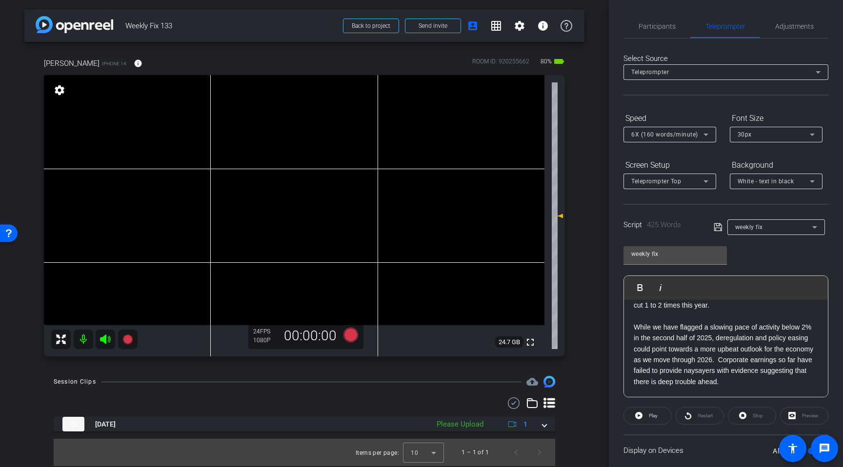
scroll to position [445, 0]
drag, startPoint x: 721, startPoint y: 372, endPoint x: 630, endPoint y: 321, distance: 104.2
click at [630, 321] on div "Welcome back to the Weekly Fix. My name is Peter Keenan, and I am a senior trad…" at bounding box center [726, 144] width 204 height 577
copy p "While we have flagged a slowing pace of activity below 2% in the second half of…"
click at [743, 368] on p "While there are some hot spots in this month’s inflation reading, it’s probably…" at bounding box center [726, 318] width 184 height 142
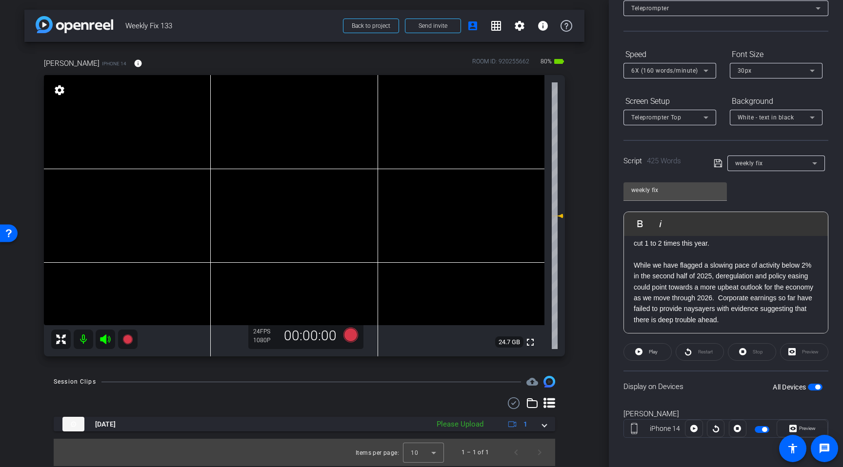
scroll to position [65, 0]
click at [717, 163] on icon at bounding box center [718, 163] width 9 height 12
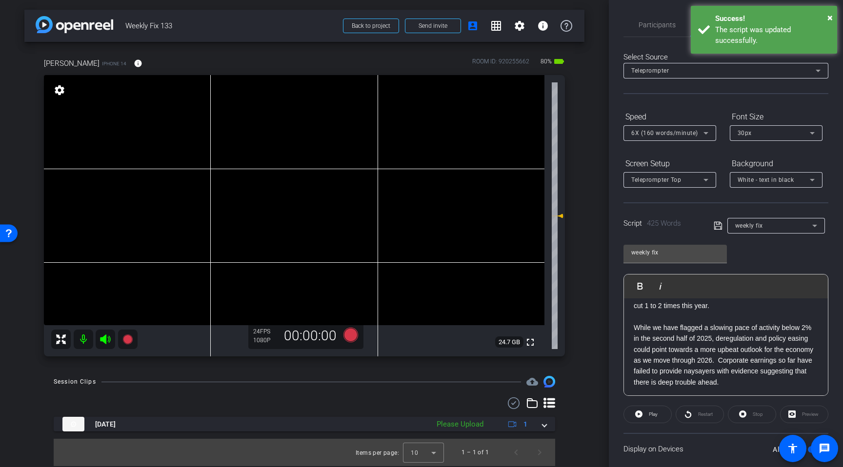
scroll to position [0, 0]
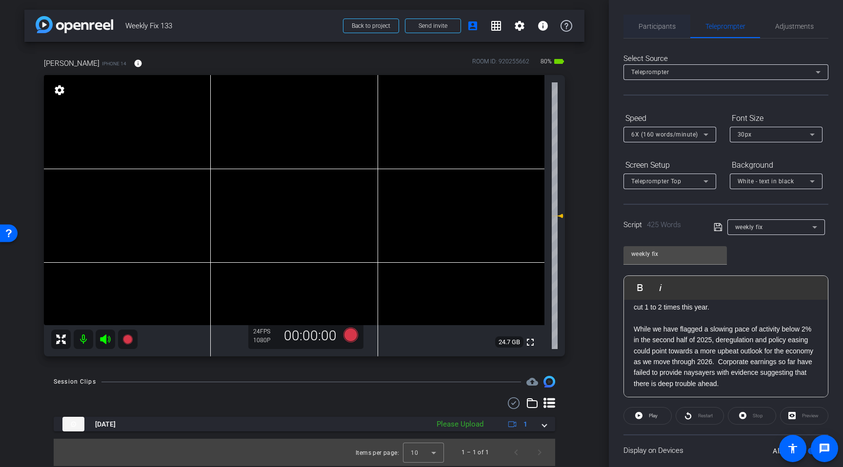
click at [665, 27] on span "Participants" at bounding box center [657, 26] width 37 height 7
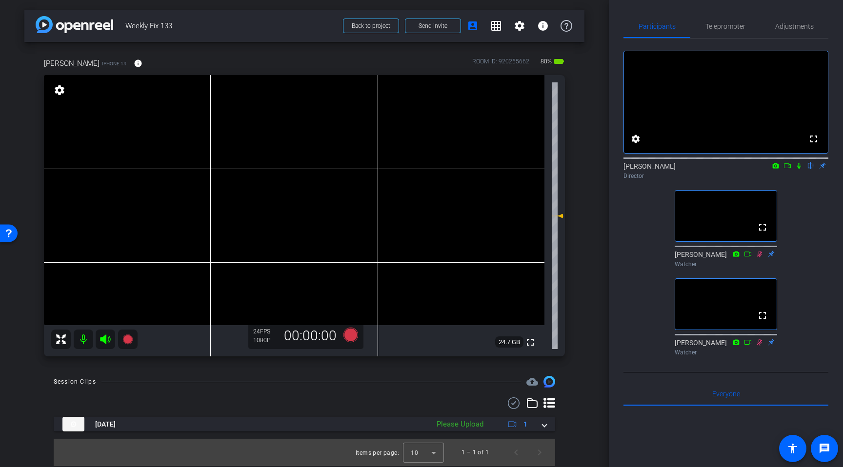
click at [105, 339] on icon at bounding box center [105, 340] width 10 height 10
click at [356, 335] on icon at bounding box center [351, 335] width 15 height 15
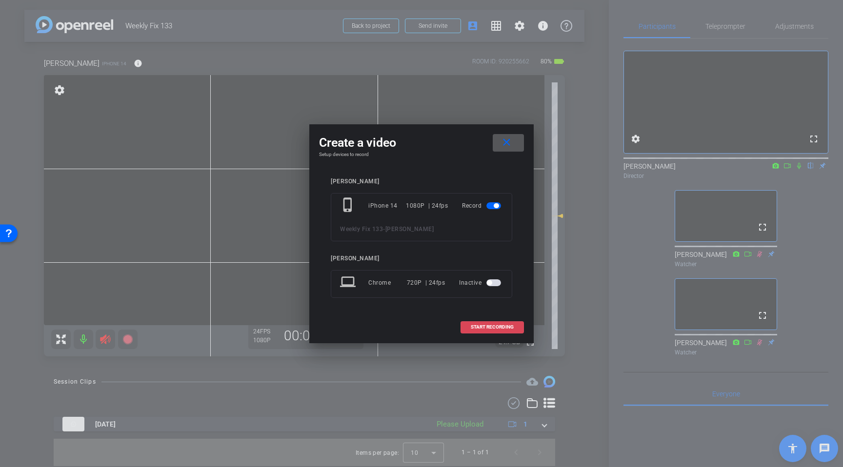
click at [497, 328] on span "START RECORDING" at bounding box center [492, 327] width 43 height 5
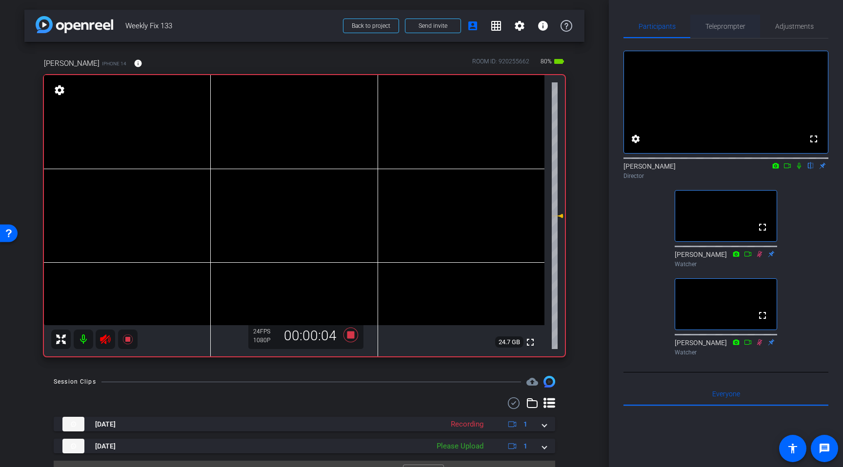
click at [720, 26] on span "Teleprompter" at bounding box center [726, 26] width 40 height 7
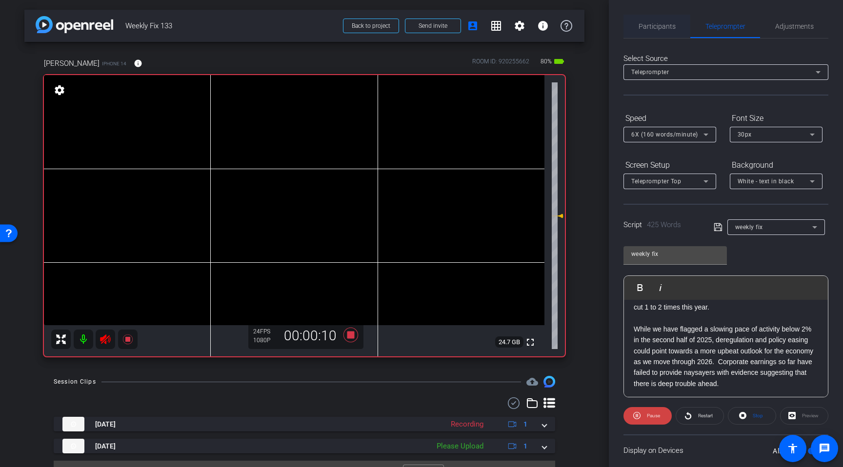
click at [664, 27] on span "Participants" at bounding box center [657, 26] width 37 height 7
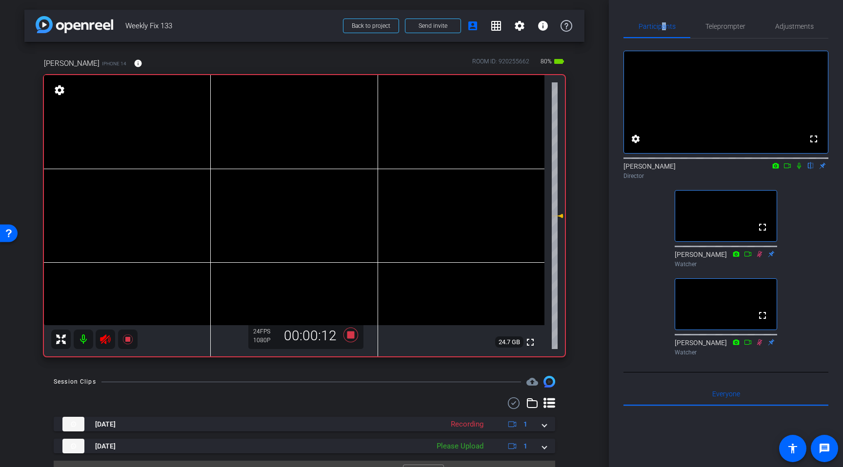
click at [800, 169] on icon at bounding box center [799, 166] width 8 height 7
click at [726, 26] on span "Teleprompter" at bounding box center [726, 26] width 40 height 7
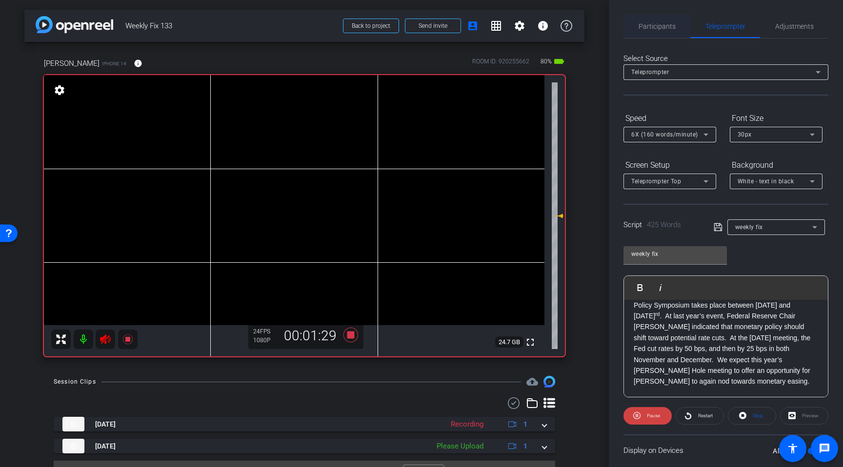
click at [658, 26] on span "Participants" at bounding box center [657, 26] width 37 height 7
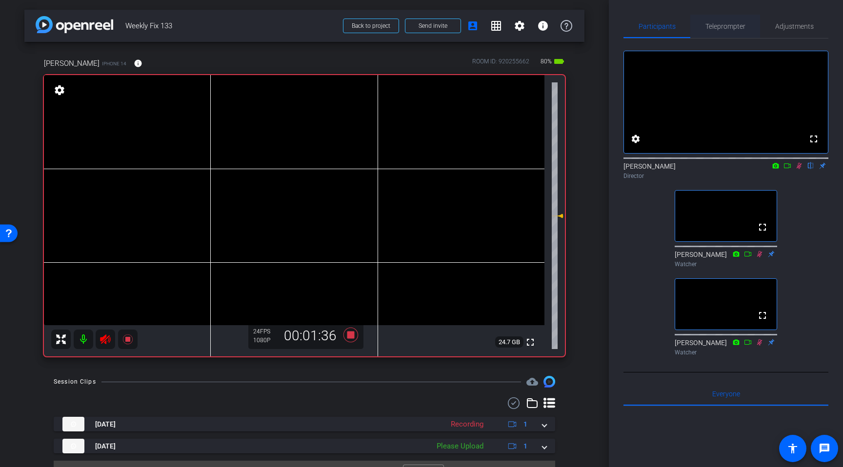
click at [725, 26] on span "Teleprompter" at bounding box center [726, 26] width 40 height 7
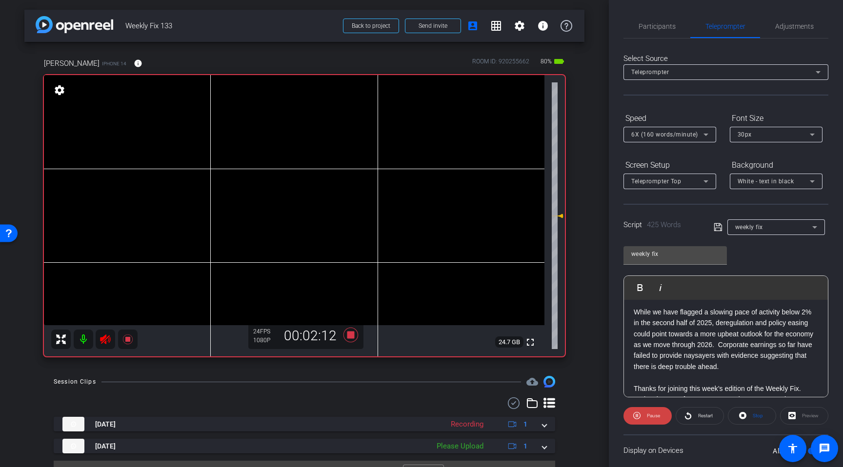
scroll to position [462, 0]
click at [652, 24] on span "Participants" at bounding box center [657, 26] width 37 height 7
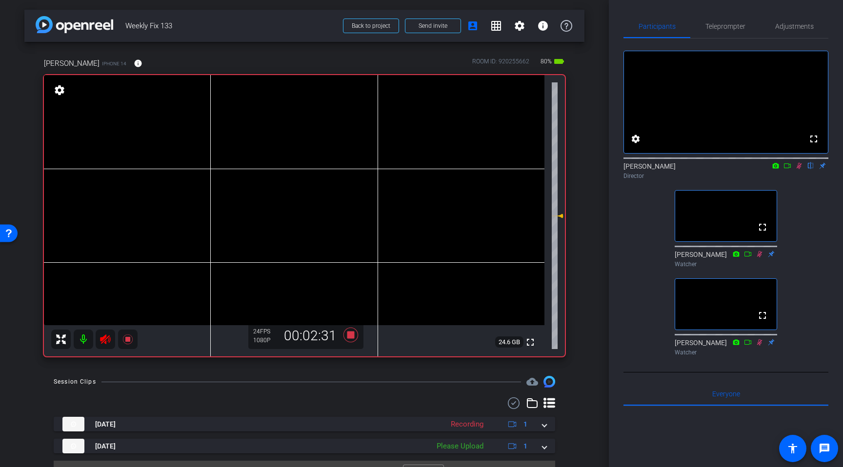
click at [800, 169] on icon at bounding box center [799, 166] width 5 height 6
click at [106, 339] on icon at bounding box center [105, 340] width 10 height 10
click at [350, 335] on icon at bounding box center [351, 335] width 15 height 15
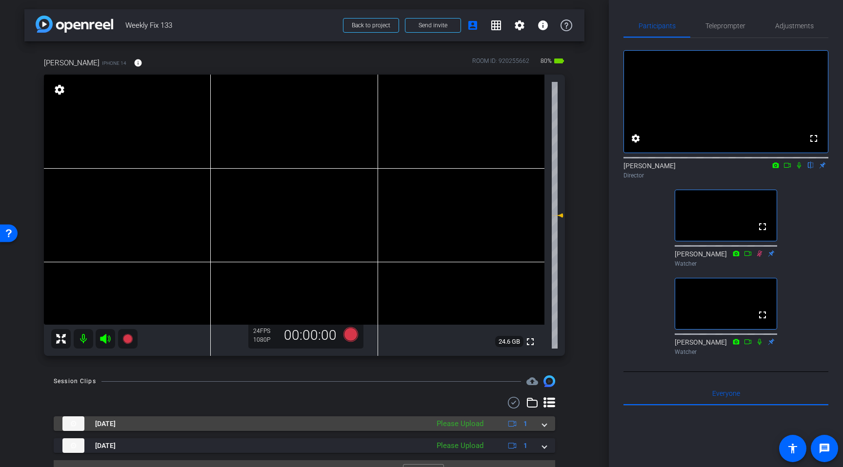
click at [544, 428] on span at bounding box center [545, 424] width 4 height 10
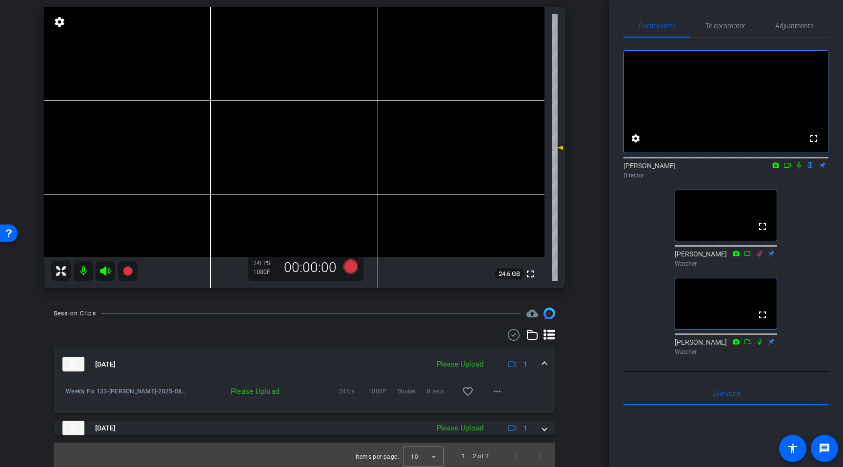
scroll to position [61, 0]
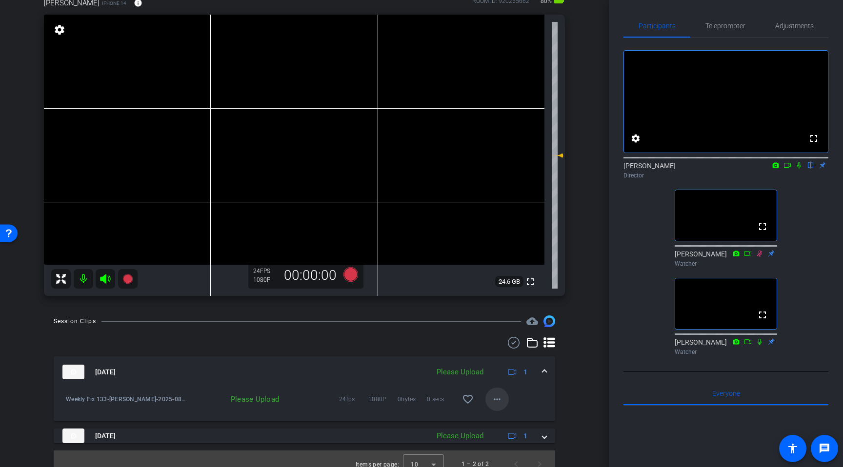
click at [499, 402] on mat-icon "more_horiz" at bounding box center [497, 400] width 12 height 12
click at [497, 420] on span "Upload" at bounding box center [512, 420] width 39 height 12
click at [798, 169] on icon at bounding box center [799, 165] width 8 height 7
click at [799, 169] on icon at bounding box center [799, 165] width 8 height 7
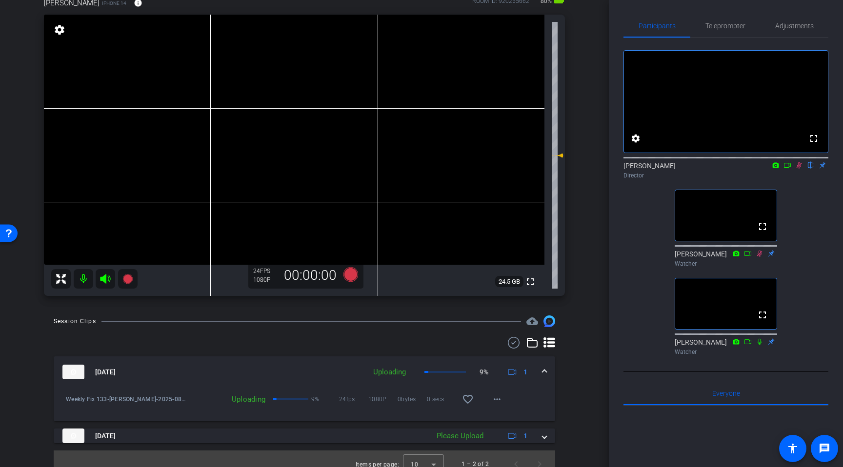
click at [799, 169] on icon at bounding box center [799, 165] width 8 height 7
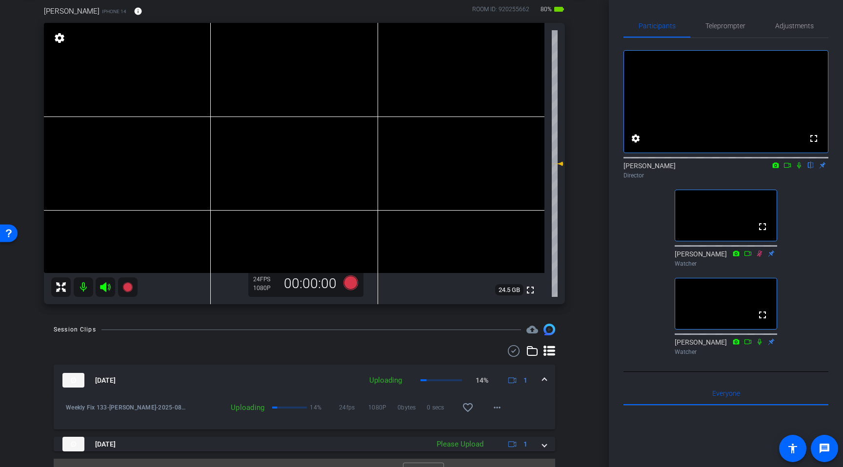
scroll to position [71, 0]
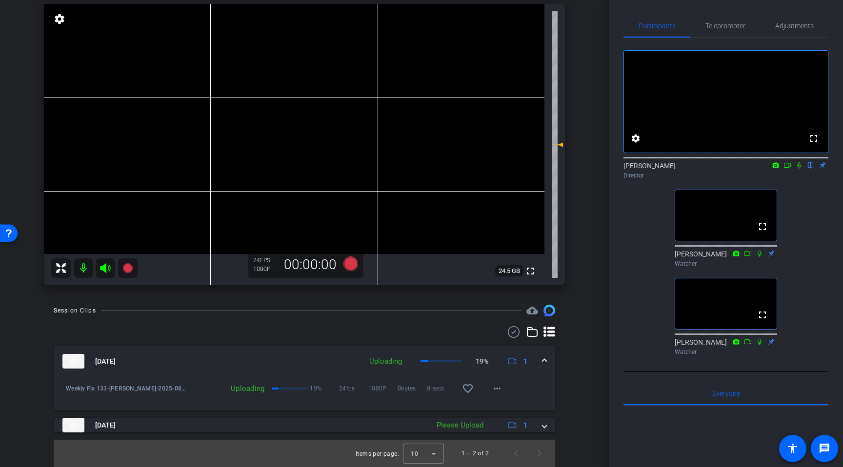
click at [95, 266] on div at bounding box center [94, 269] width 86 height 20
click at [105, 270] on icon at bounding box center [105, 269] width 10 height 10
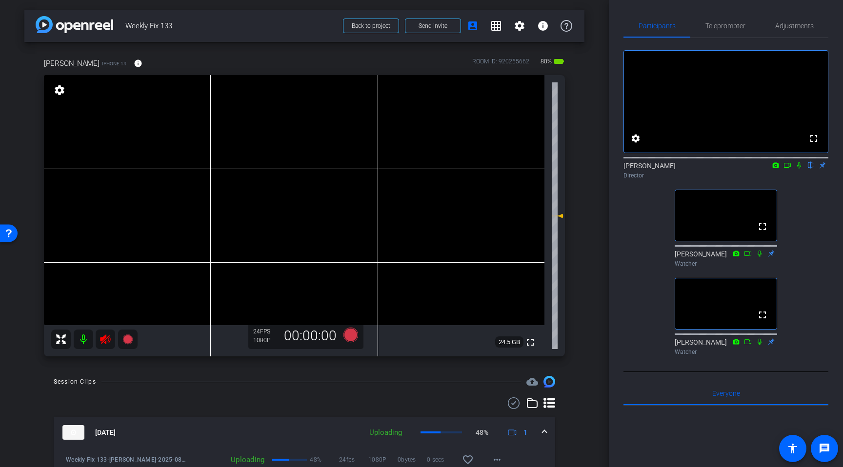
click at [800, 169] on icon at bounding box center [799, 165] width 8 height 7
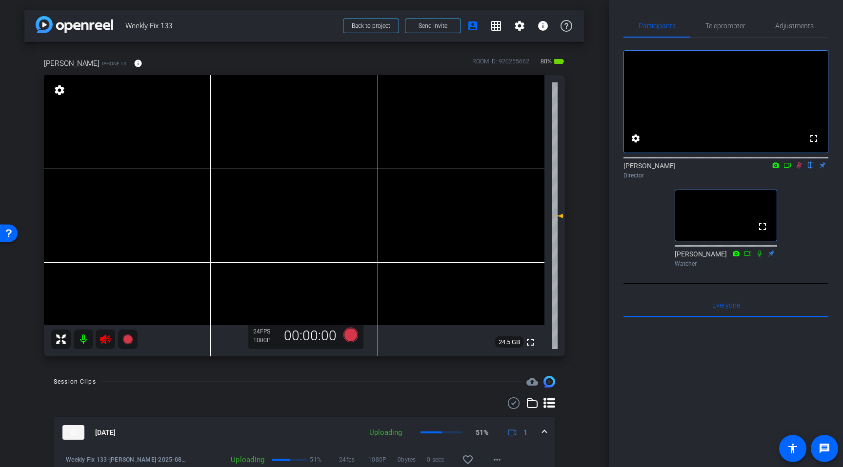
click at [800, 169] on icon at bounding box center [799, 165] width 8 height 7
click at [799, 169] on icon at bounding box center [799, 166] width 4 height 6
drag, startPoint x: 788, startPoint y: 177, endPoint x: 780, endPoint y: 190, distance: 15.3
click at [791, 168] on icon at bounding box center [788, 165] width 8 height 7
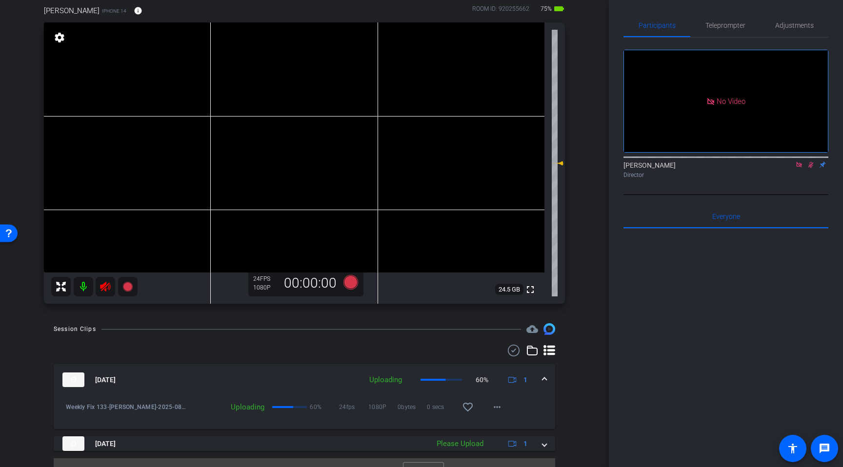
scroll to position [52, 0]
click at [811, 168] on icon at bounding box center [811, 165] width 8 height 7
click at [801, 168] on icon at bounding box center [799, 165] width 8 height 7
click at [102, 288] on icon at bounding box center [105, 288] width 10 height 10
click at [713, 252] on div at bounding box center [726, 350] width 205 height 242
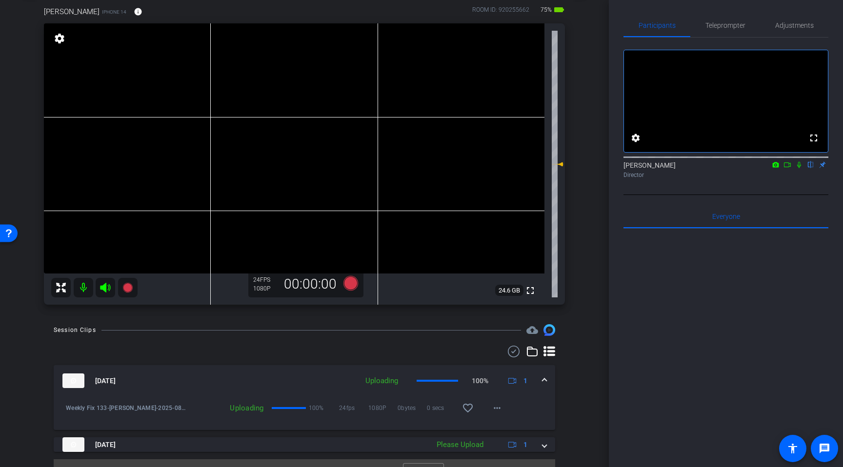
click at [801, 168] on icon at bounding box center [799, 165] width 8 height 7
click at [797, 168] on icon at bounding box center [799, 165] width 8 height 7
click at [789, 168] on icon at bounding box center [788, 165] width 8 height 7
click at [812, 168] on icon at bounding box center [811, 165] width 8 height 7
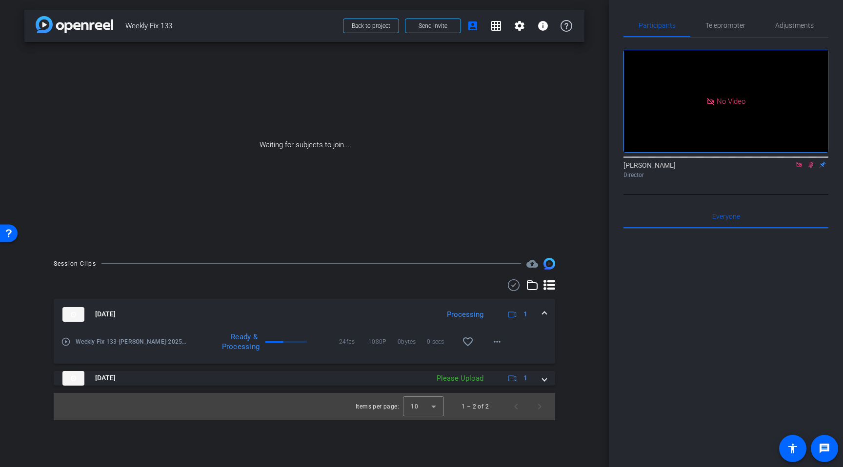
scroll to position [0, 0]
click at [500, 345] on mat-icon "more_horiz" at bounding box center [497, 342] width 12 height 12
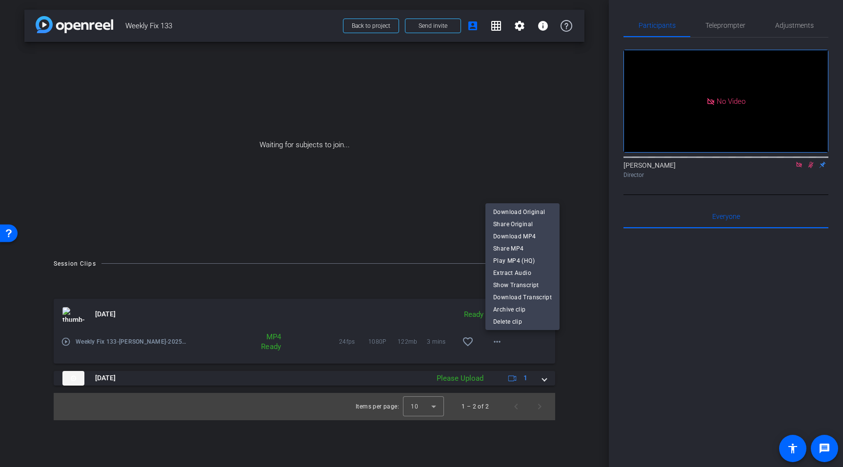
click at [515, 235] on span "Download MP4" at bounding box center [522, 237] width 59 height 12
